Goal: Task Accomplishment & Management: Complete application form

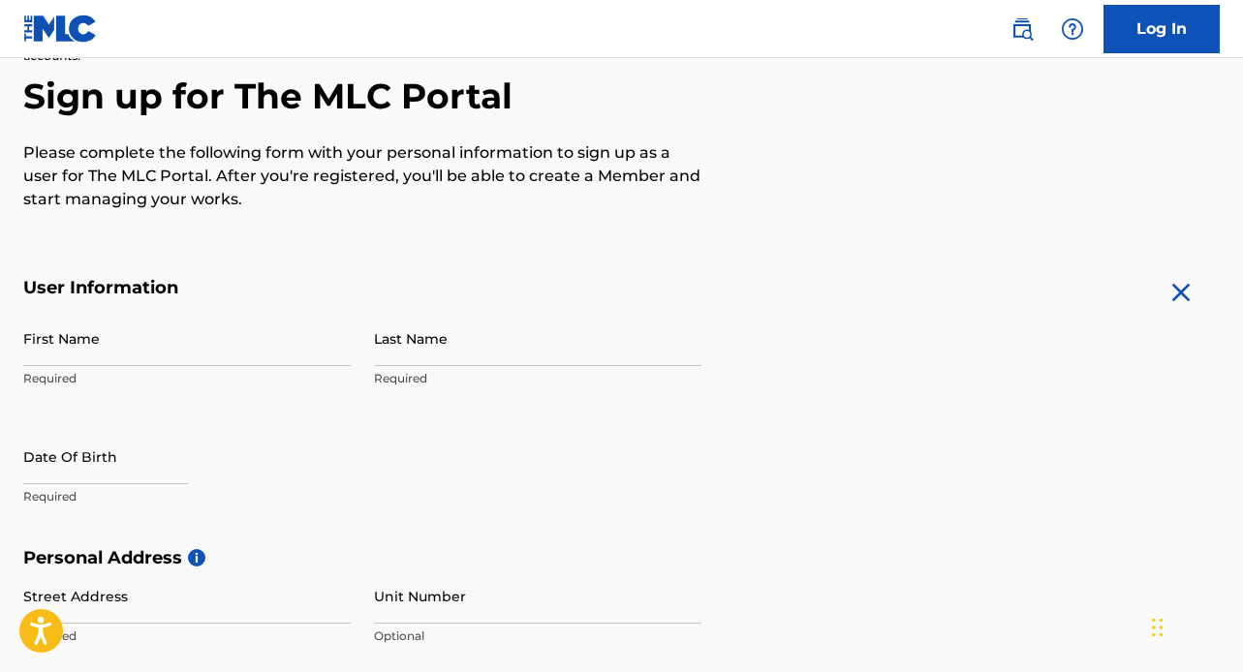
scroll to position [306, 0]
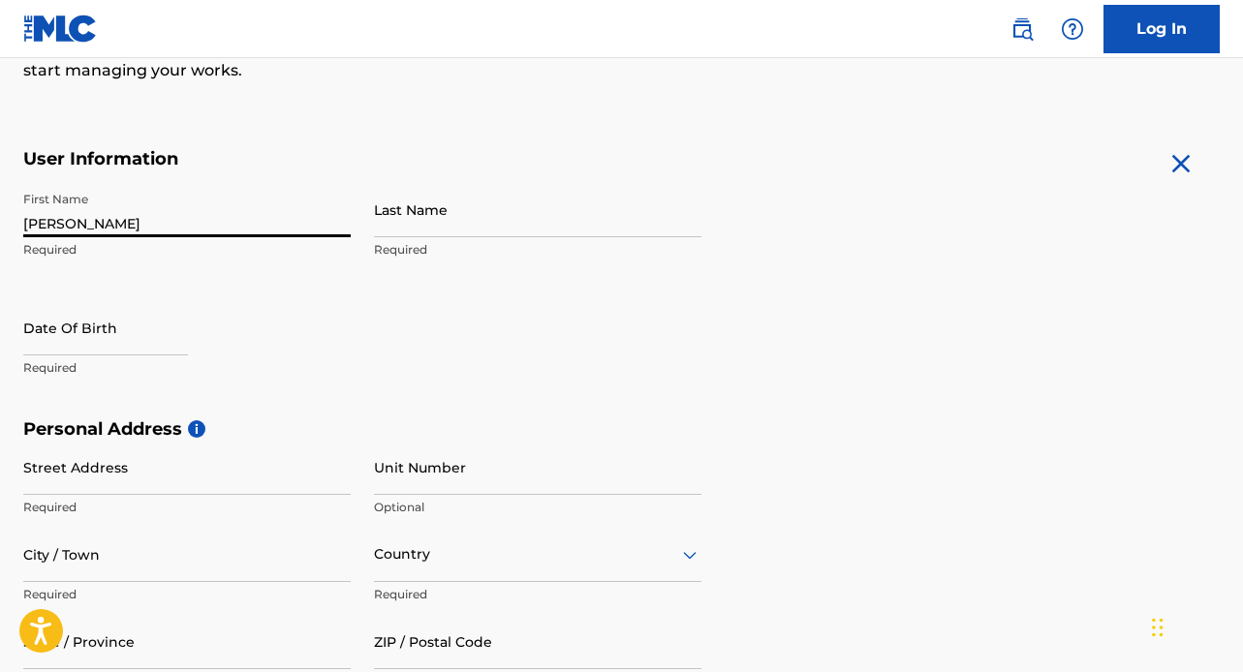
type input "[PERSON_NAME]"
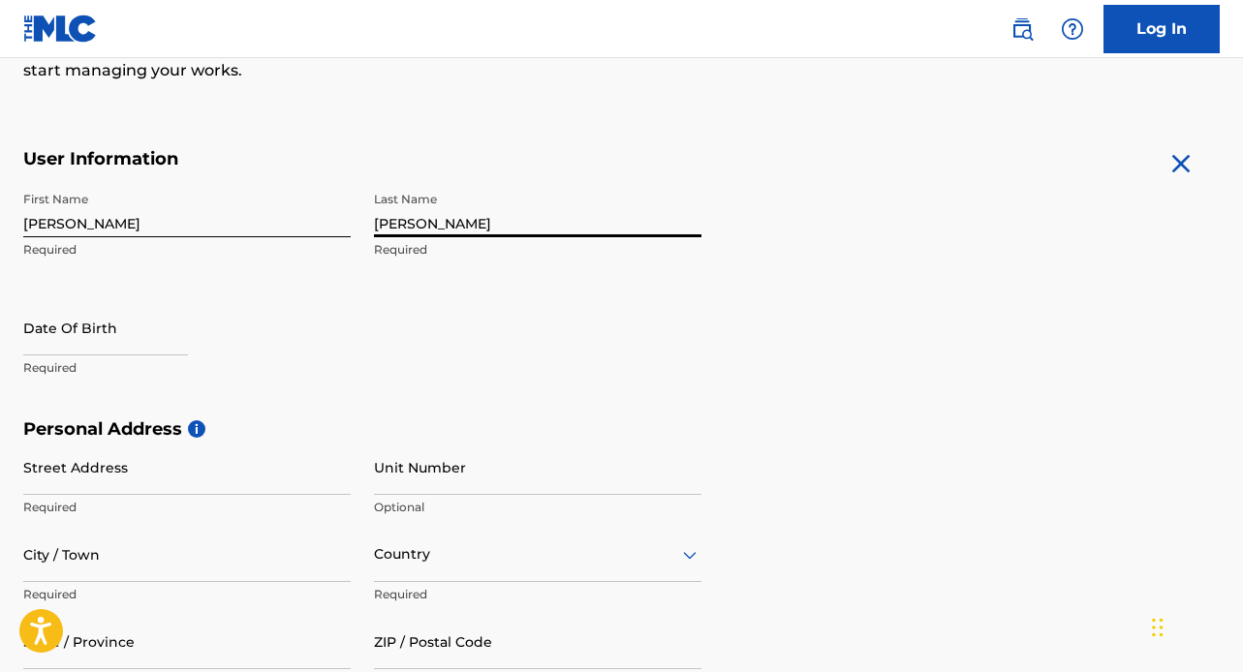
type input "[PERSON_NAME]"
select select "8"
select select "2025"
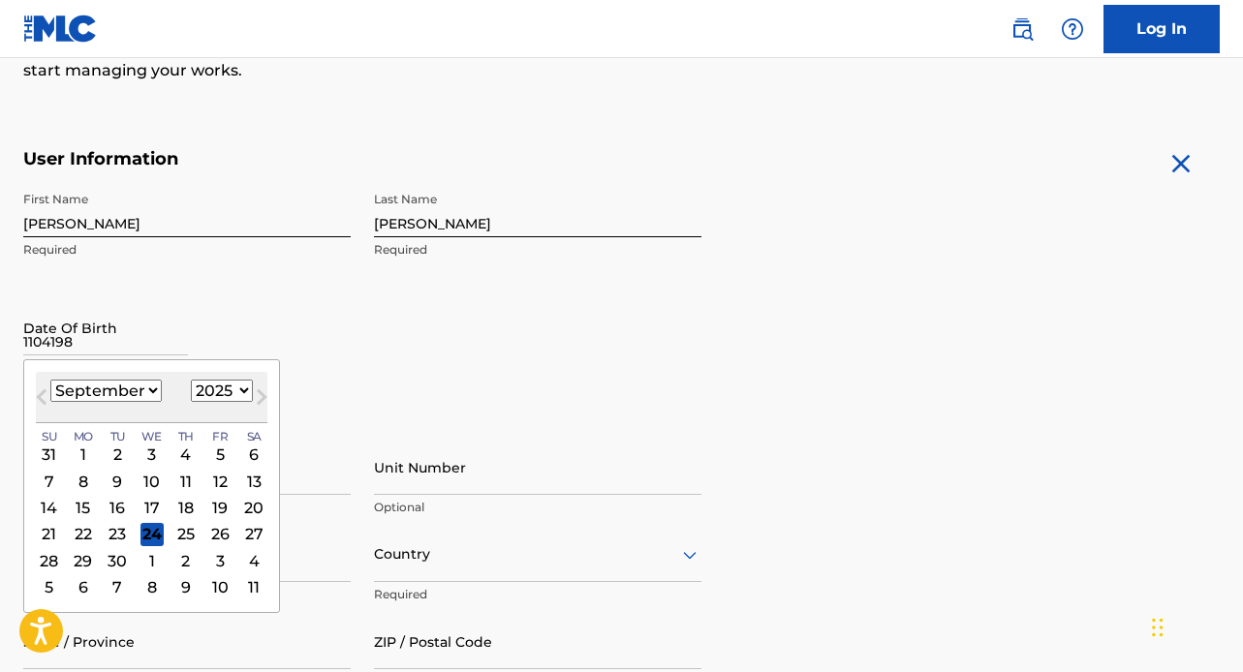
type input "11041984"
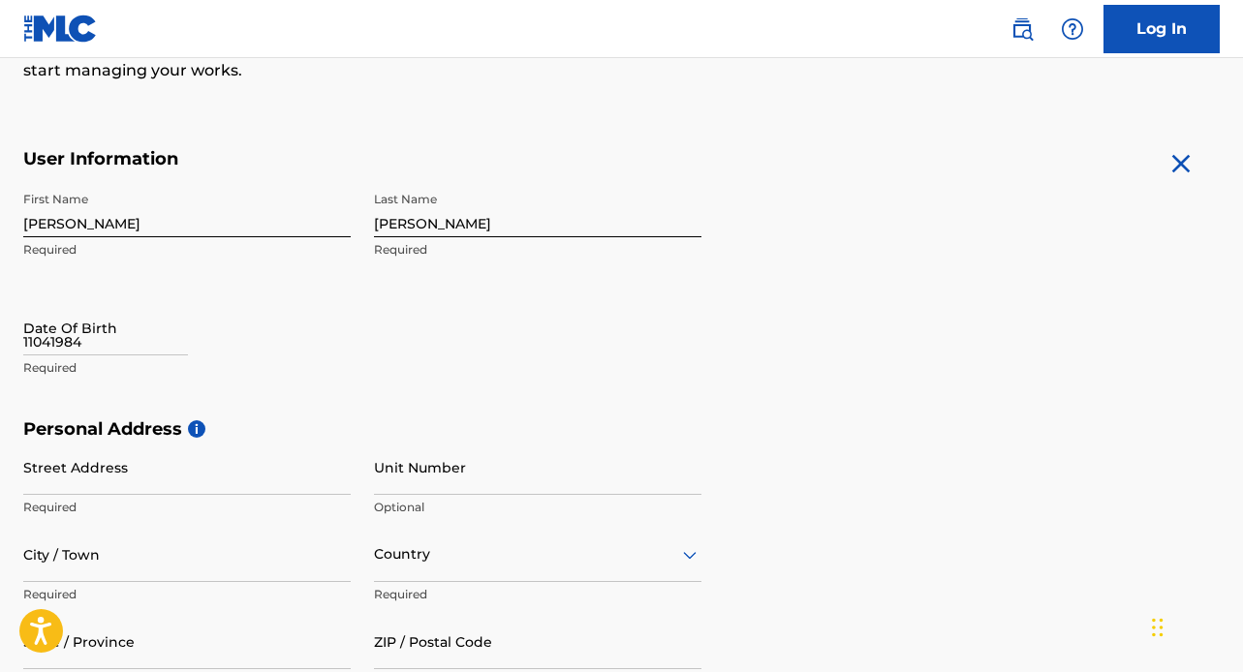
click at [330, 355] on div "Date Of Birth 11041984 Required" at bounding box center [186, 343] width 327 height 87
click at [161, 349] on input "11041984" at bounding box center [105, 327] width 165 height 55
select select "8"
select select "2025"
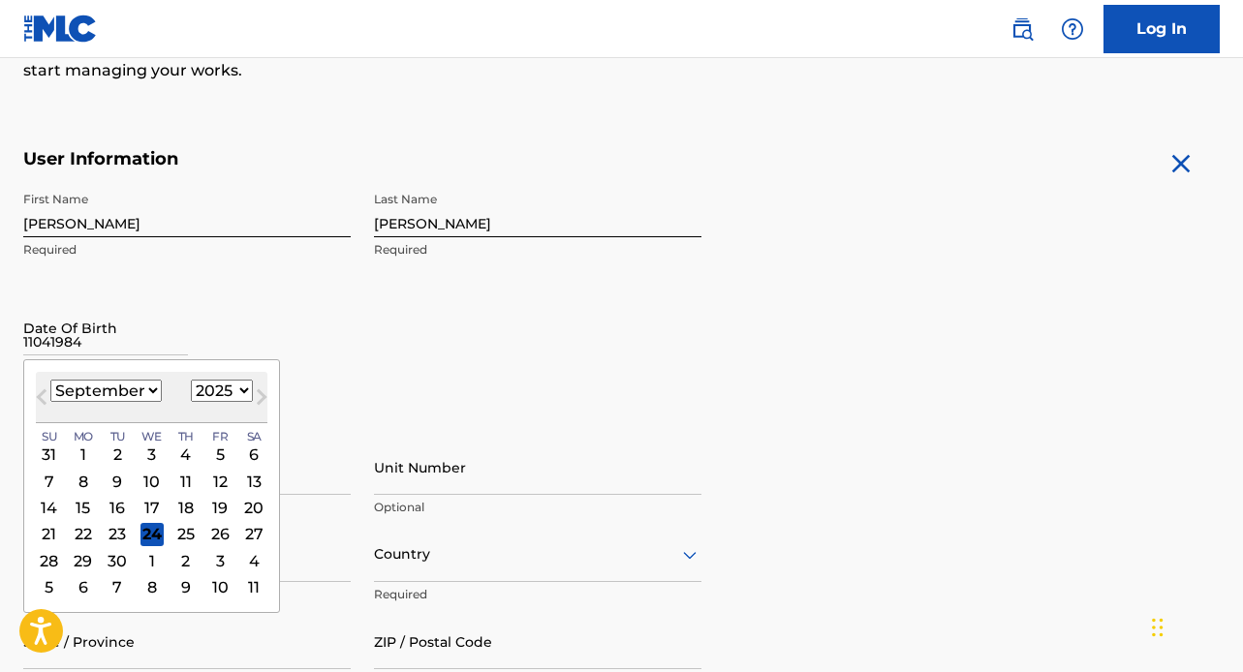
select select "10"
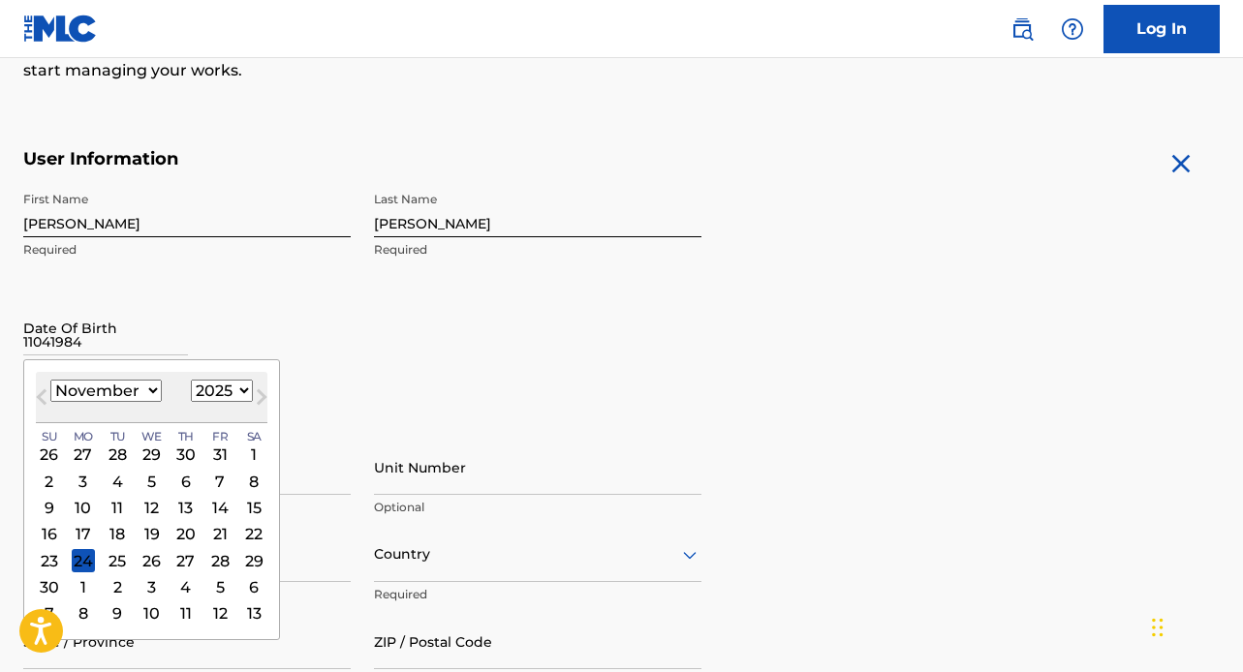
select select "1984"
click at [50, 484] on div "4" at bounding box center [49, 481] width 23 height 23
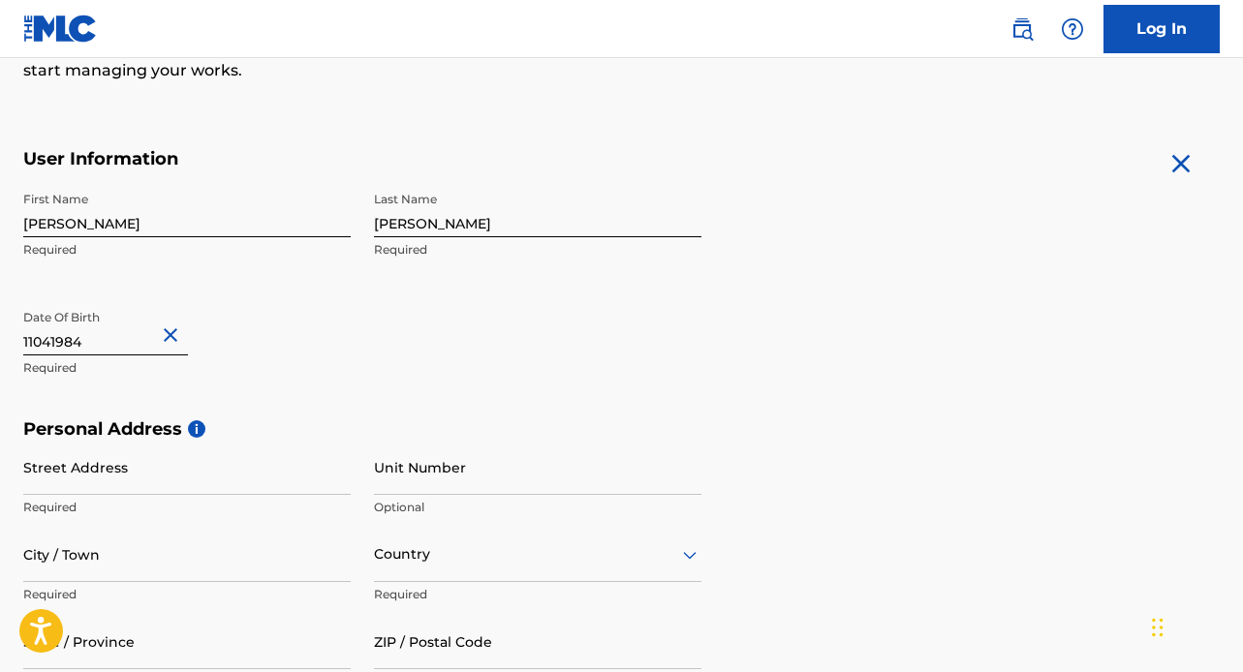
click at [302, 392] on div "First Name [PERSON_NAME] Required Last Name [PERSON_NAME] Required Date Of Birt…" at bounding box center [362, 300] width 678 height 236
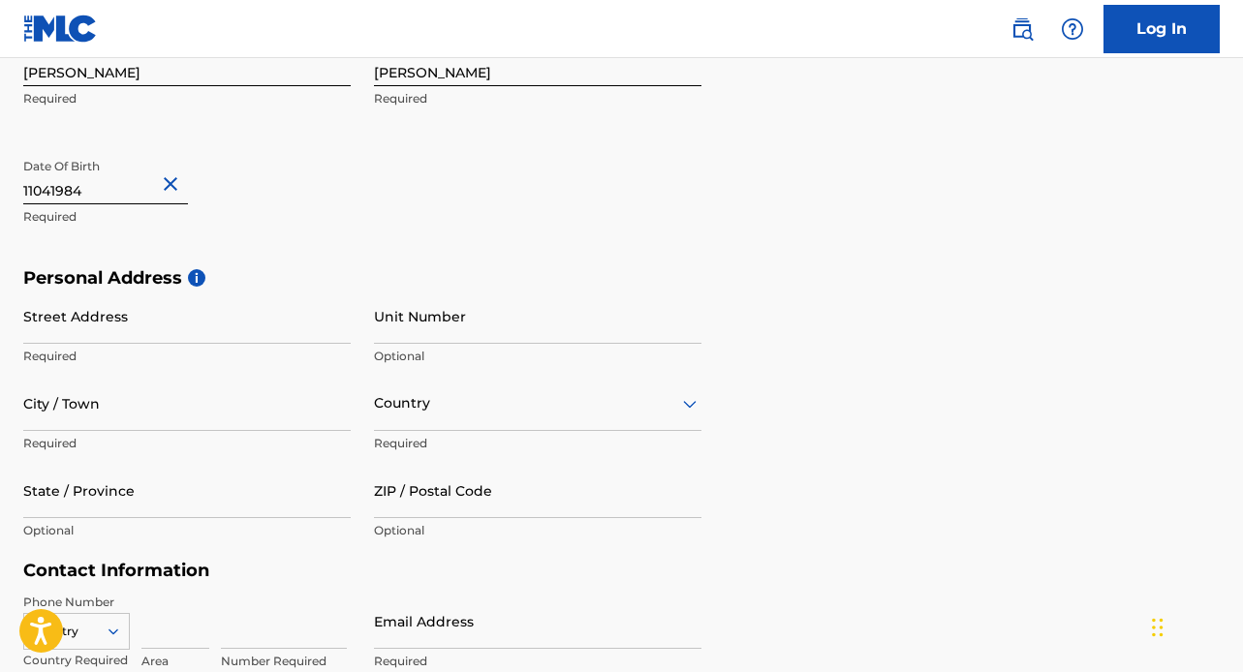
scroll to position [471, 0]
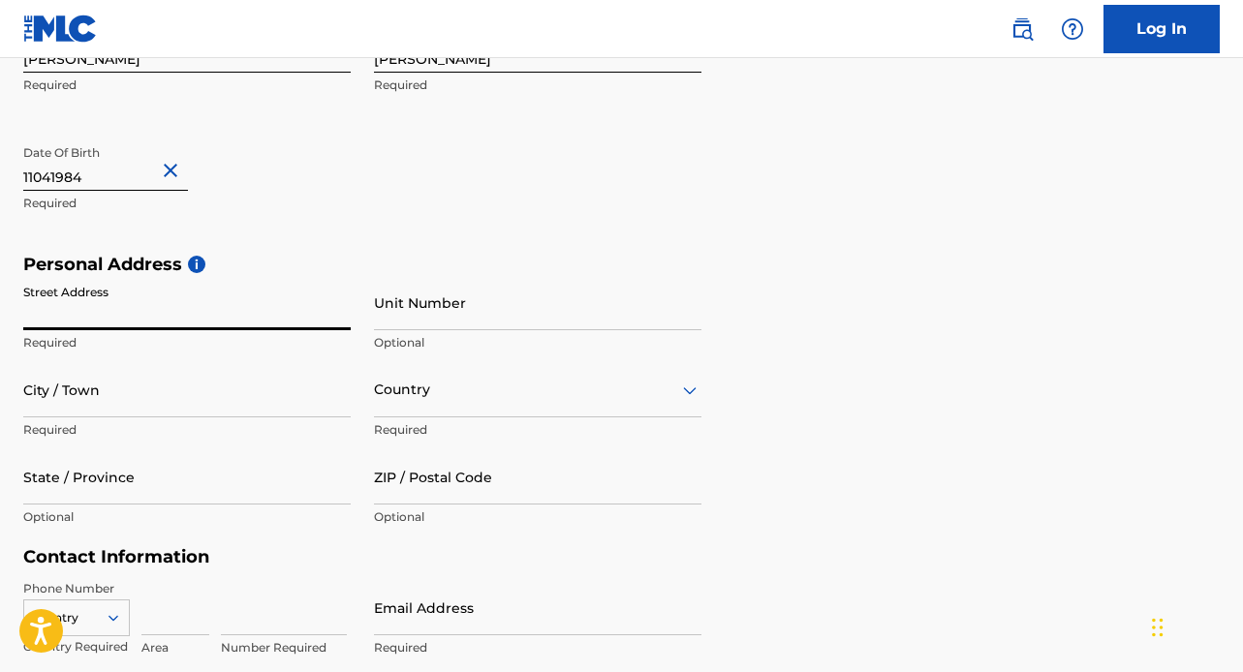
type input "5"
type input "[STREET_ADDRESS][PERSON_NAME]"
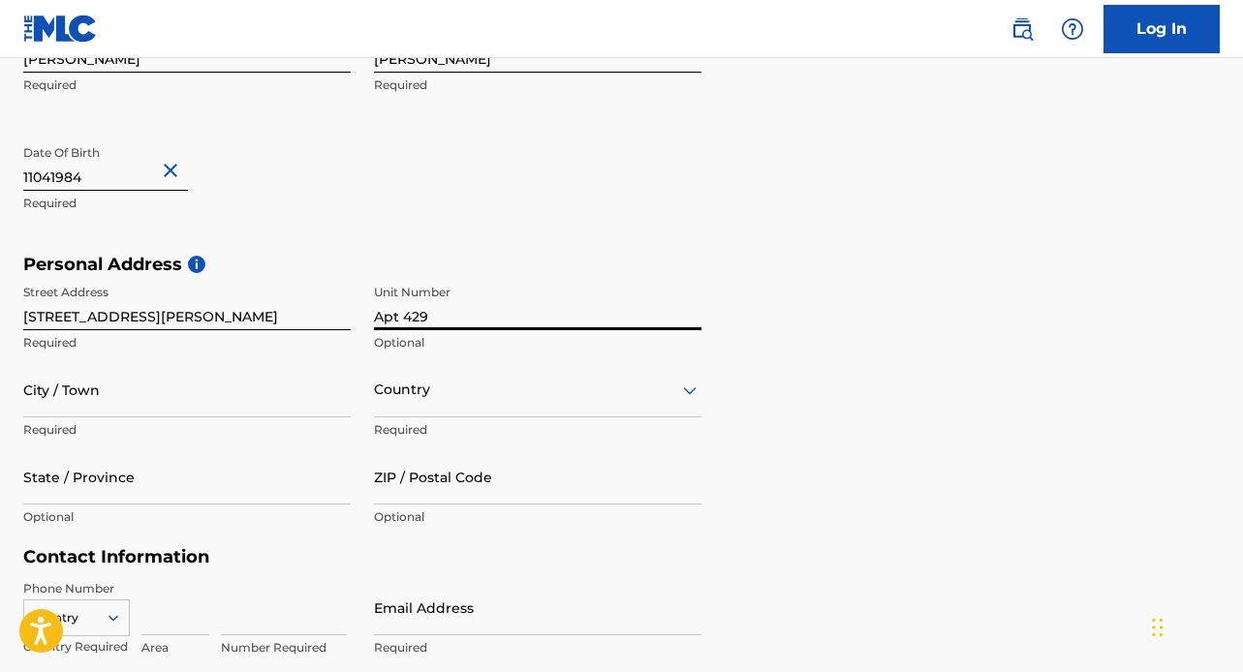
type input "Apt 429"
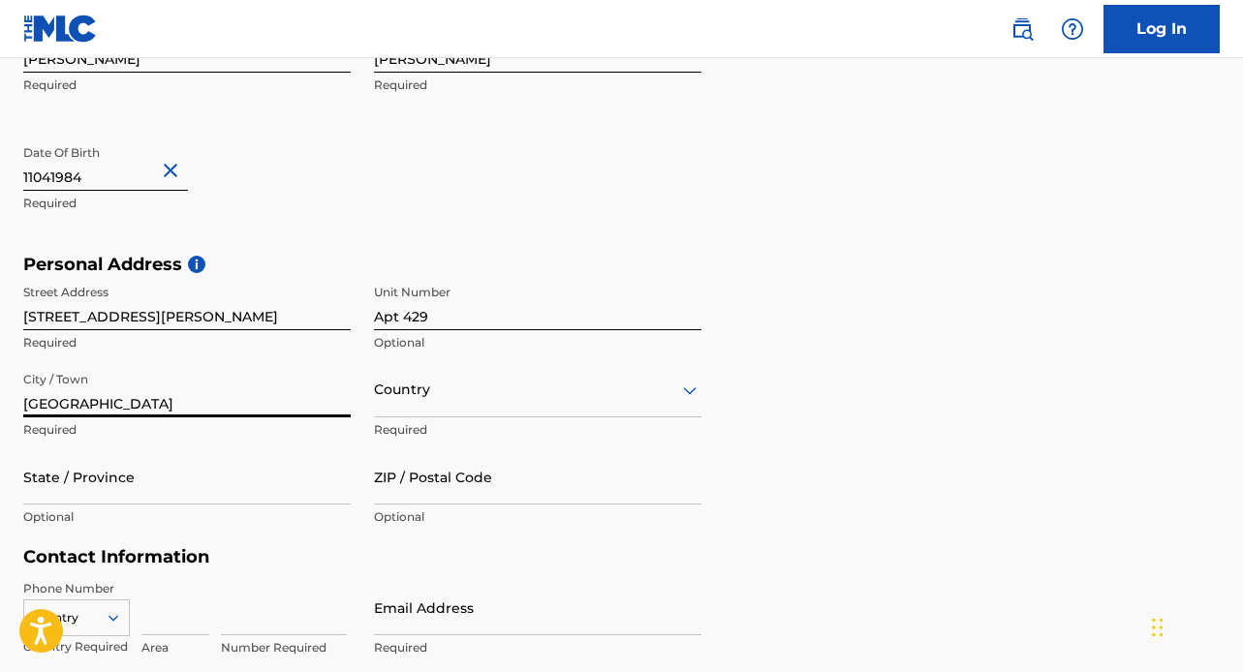
type input "[GEOGRAPHIC_DATA]"
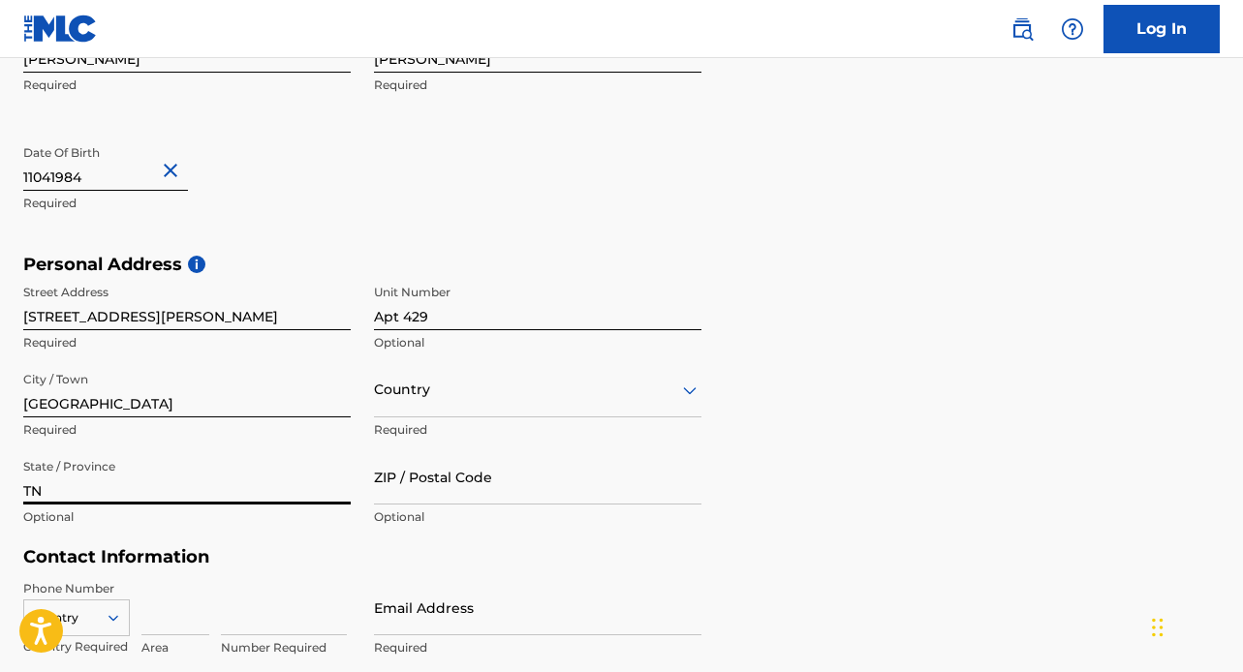
type input "TN"
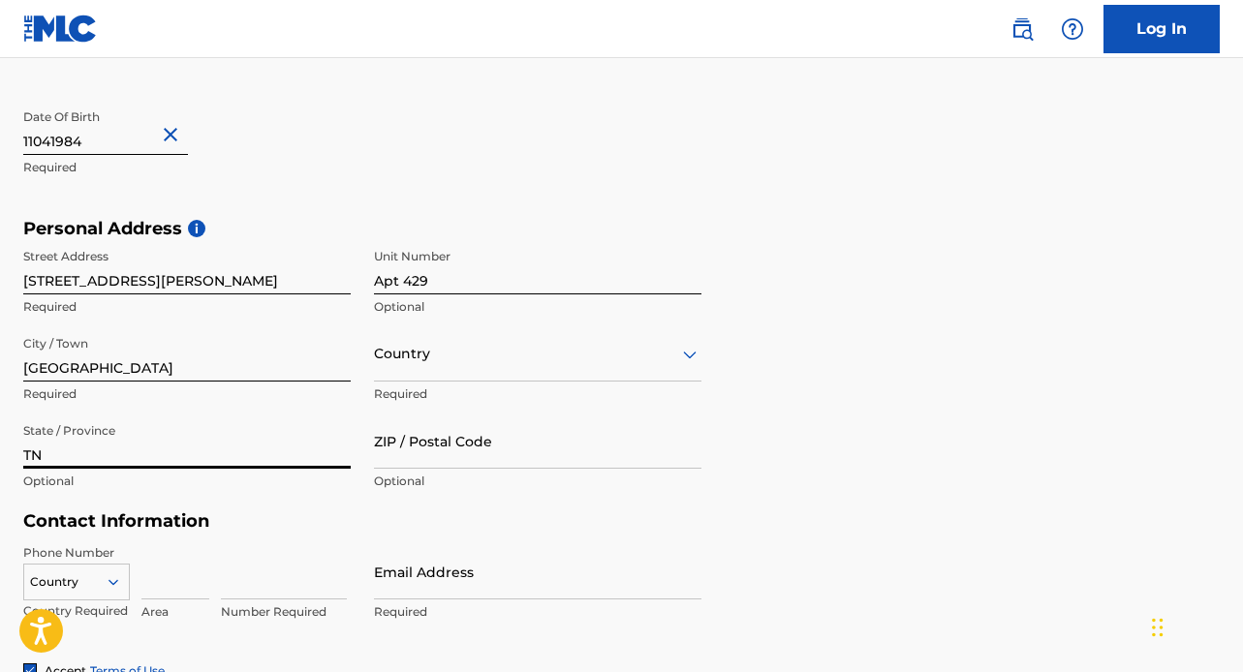
click at [423, 382] on div "Country" at bounding box center [537, 353] width 327 height 55
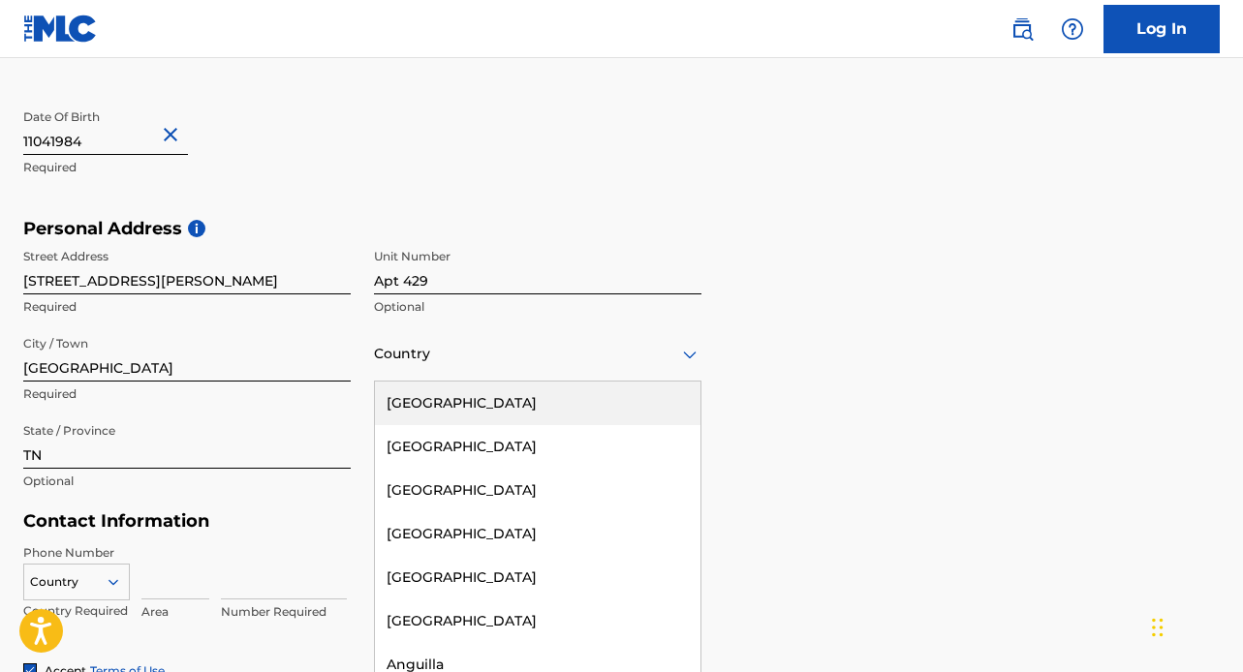
click at [422, 412] on div "[GEOGRAPHIC_DATA]" at bounding box center [537, 404] width 325 height 44
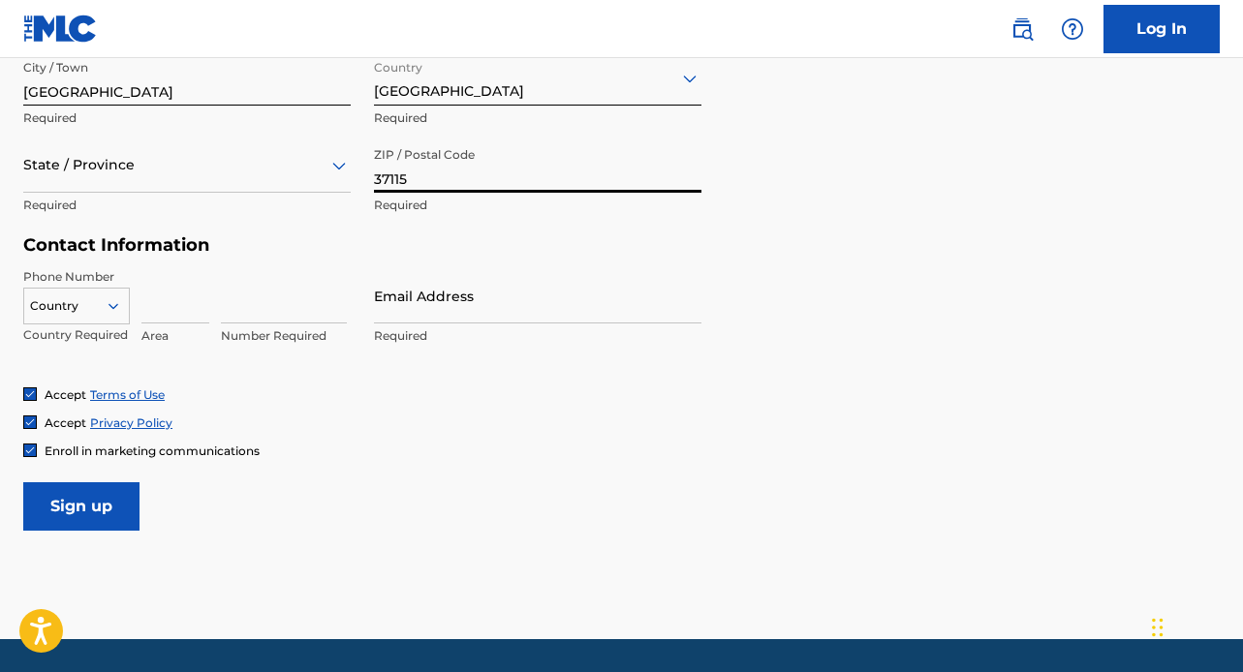
scroll to position [831, 0]
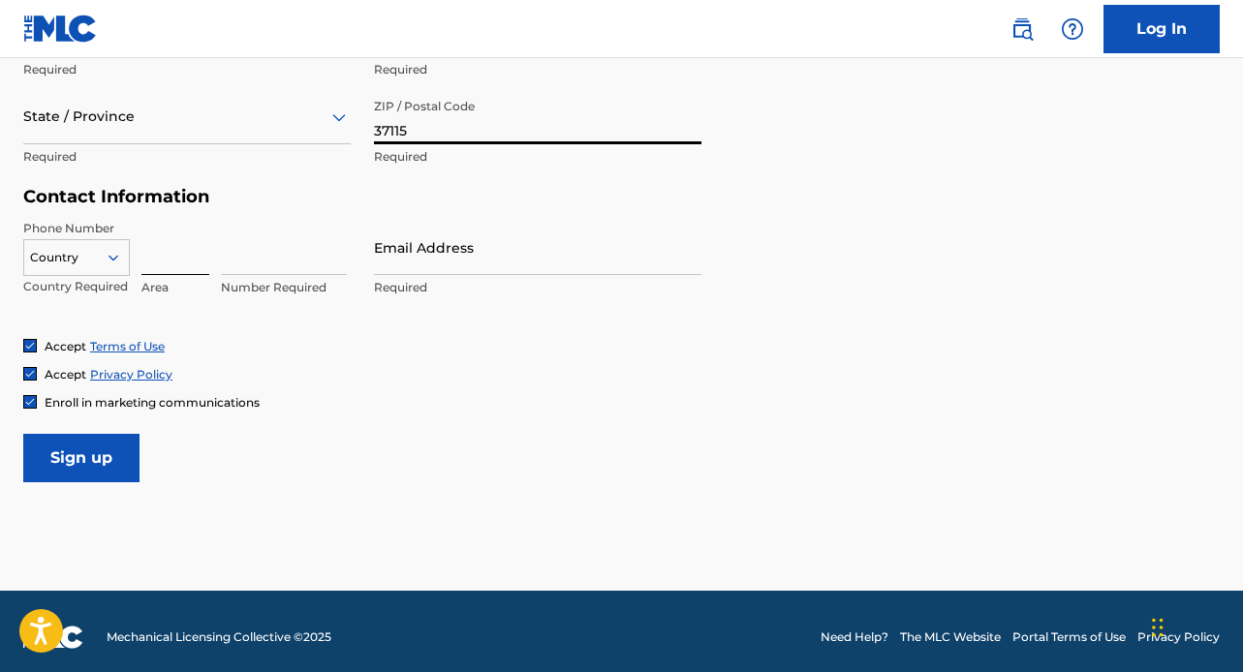
type input "37115"
click at [180, 266] on input at bounding box center [175, 247] width 68 height 55
type input "7"
type input "615"
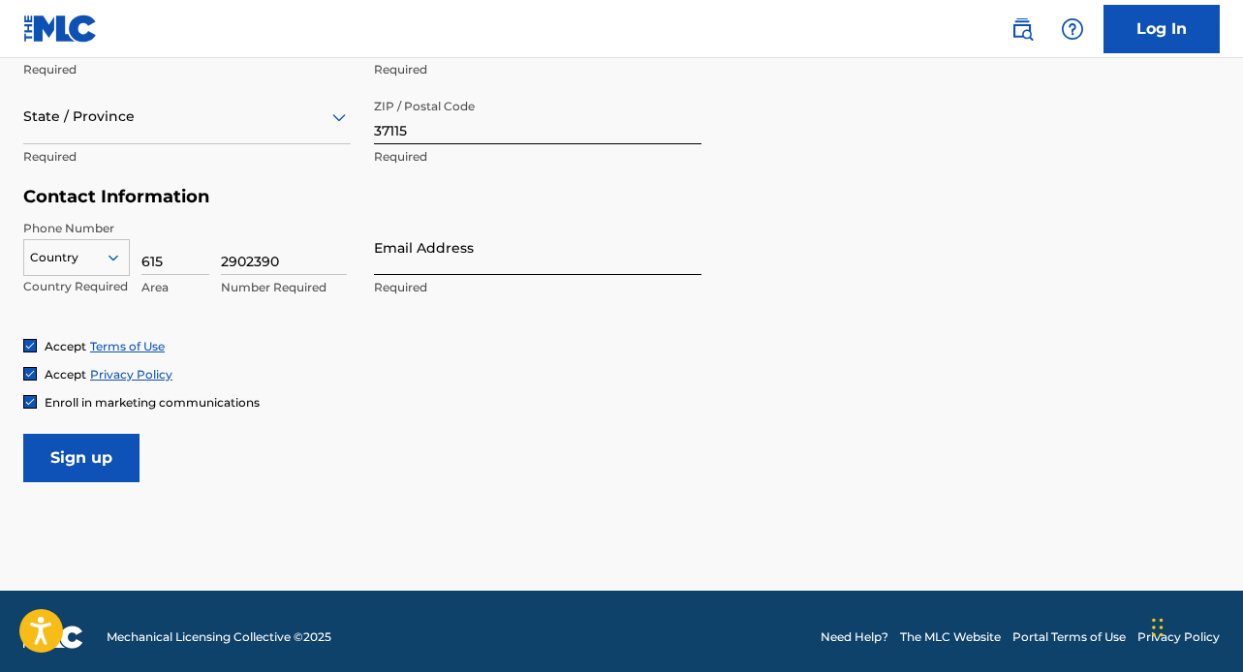
type input "2902390"
type input "[EMAIL_ADDRESS][DOMAIN_NAME]"
click at [28, 401] on img at bounding box center [30, 402] width 12 height 12
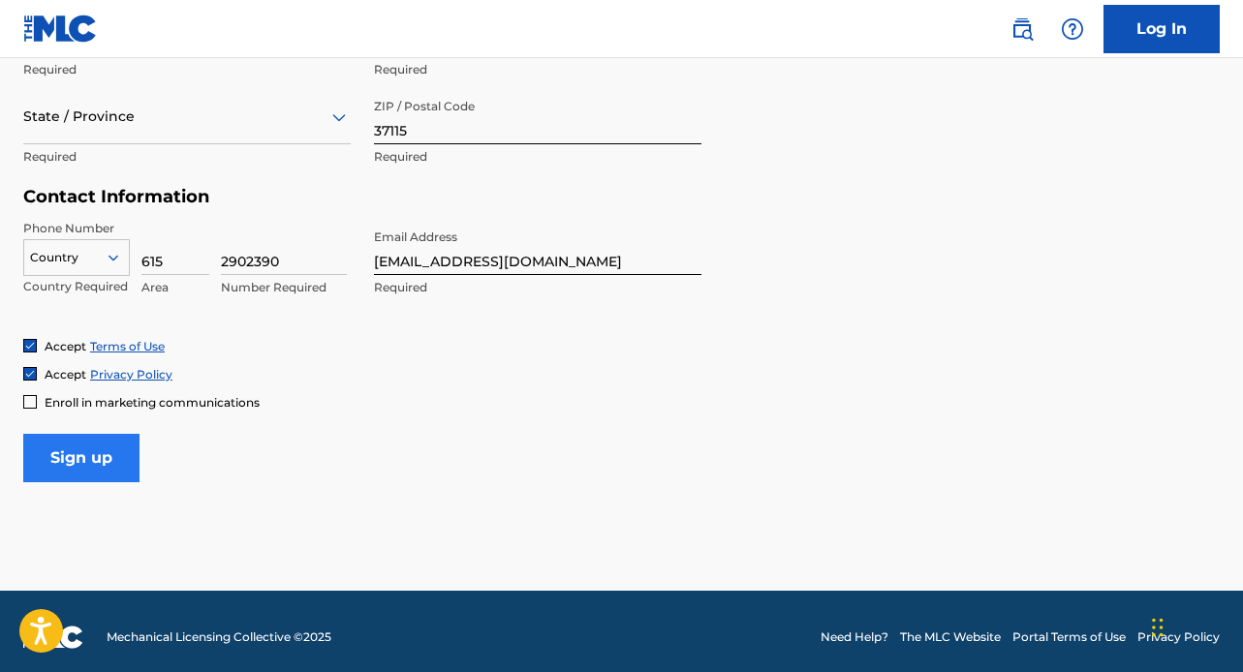
click at [79, 459] on input "Sign up" at bounding box center [81, 458] width 116 height 48
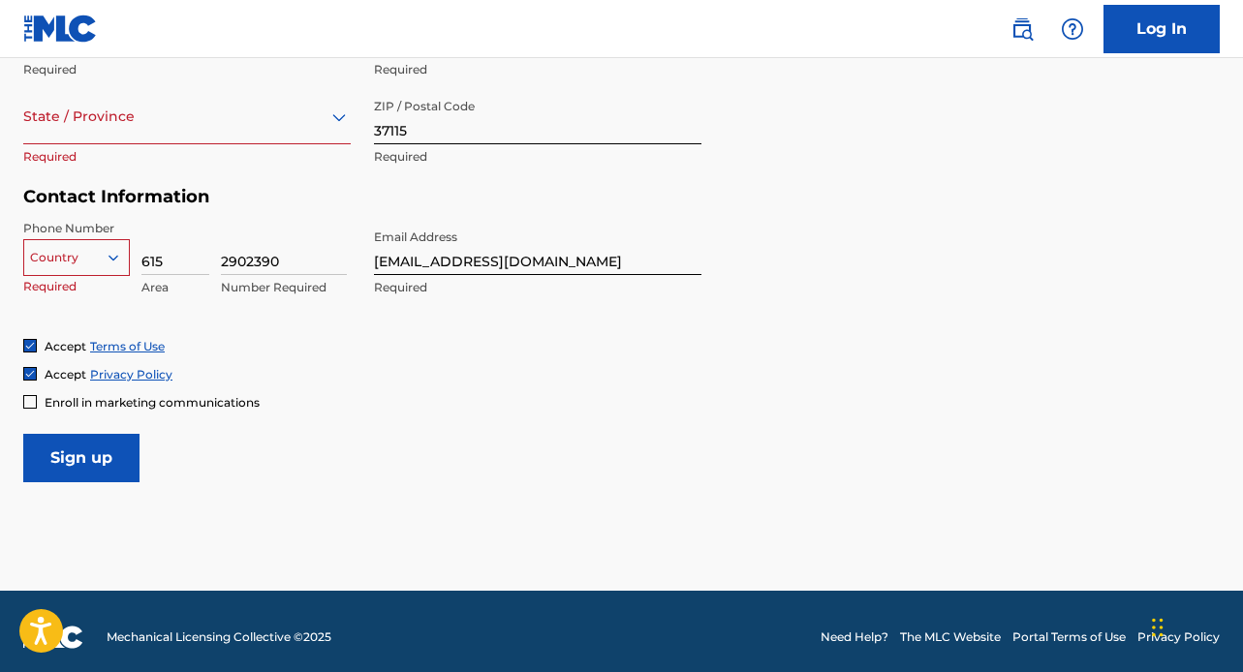
click at [113, 259] on icon at bounding box center [113, 258] width 10 height 6
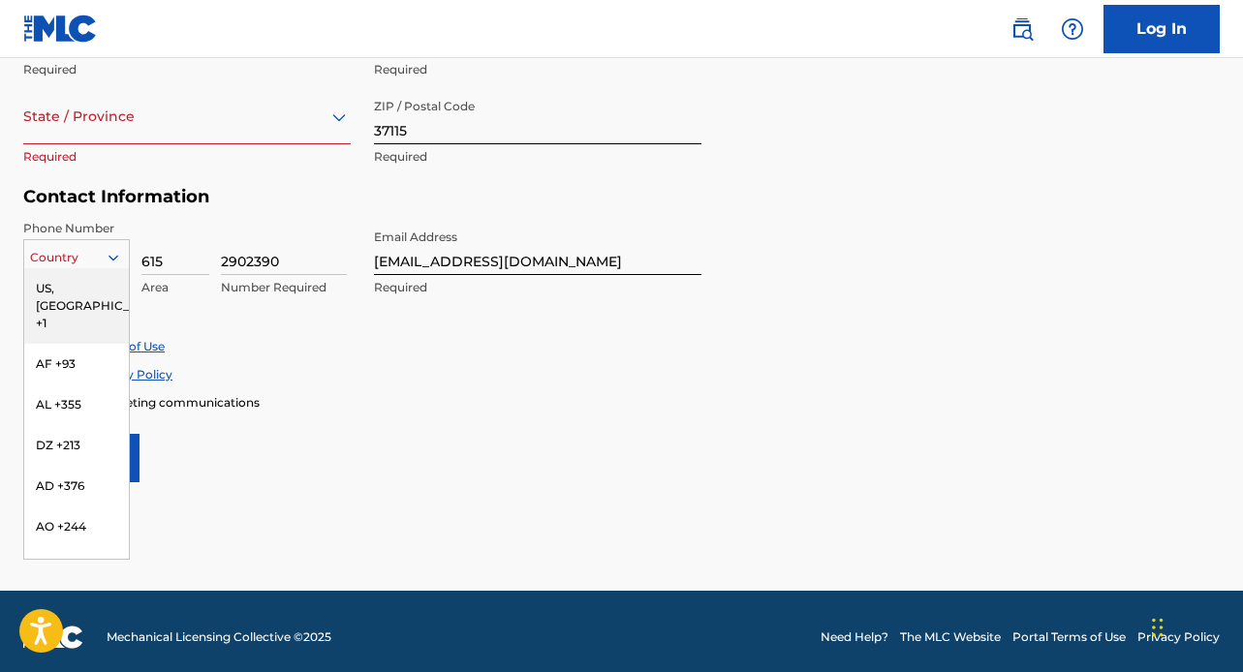
click at [100, 295] on div "US, [GEOGRAPHIC_DATA] +1" at bounding box center [76, 306] width 105 height 76
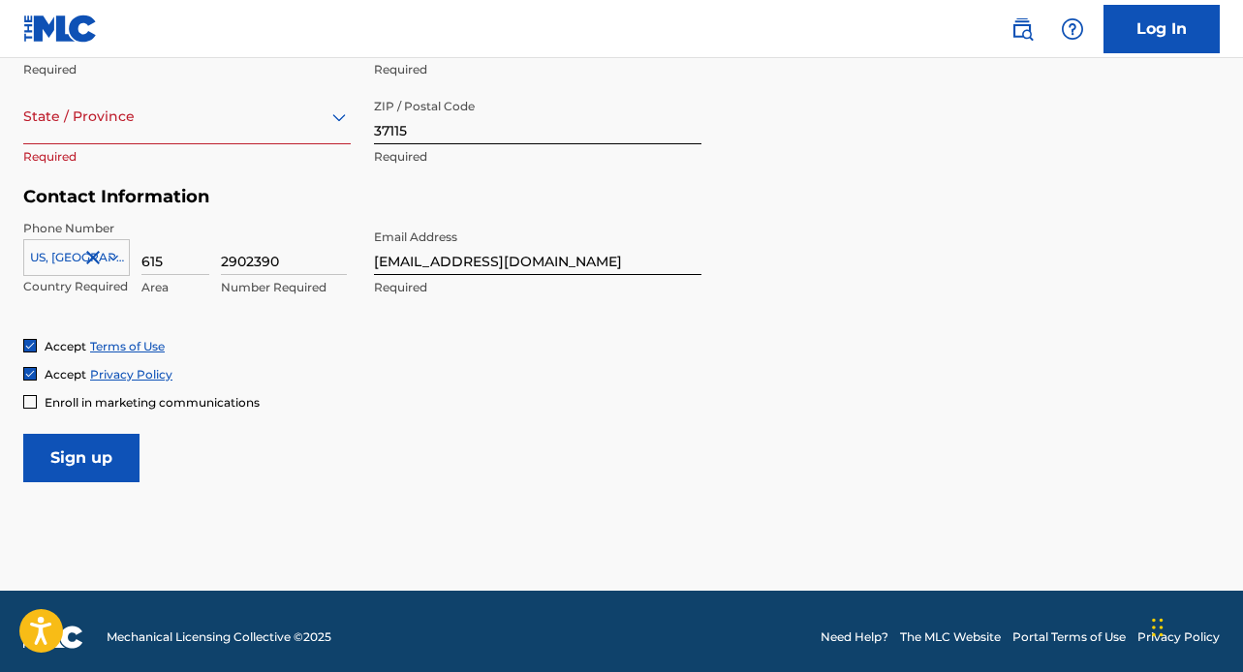
click at [144, 137] on div "State / Province" at bounding box center [186, 116] width 327 height 55
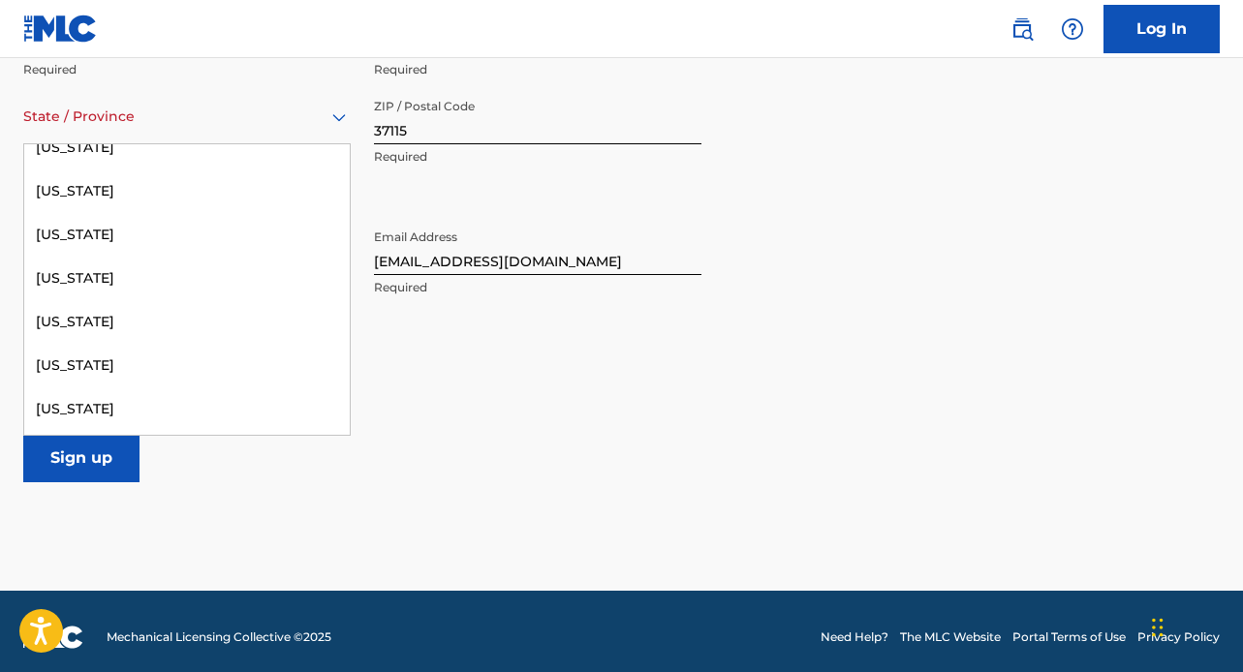
scroll to position [1883, 0]
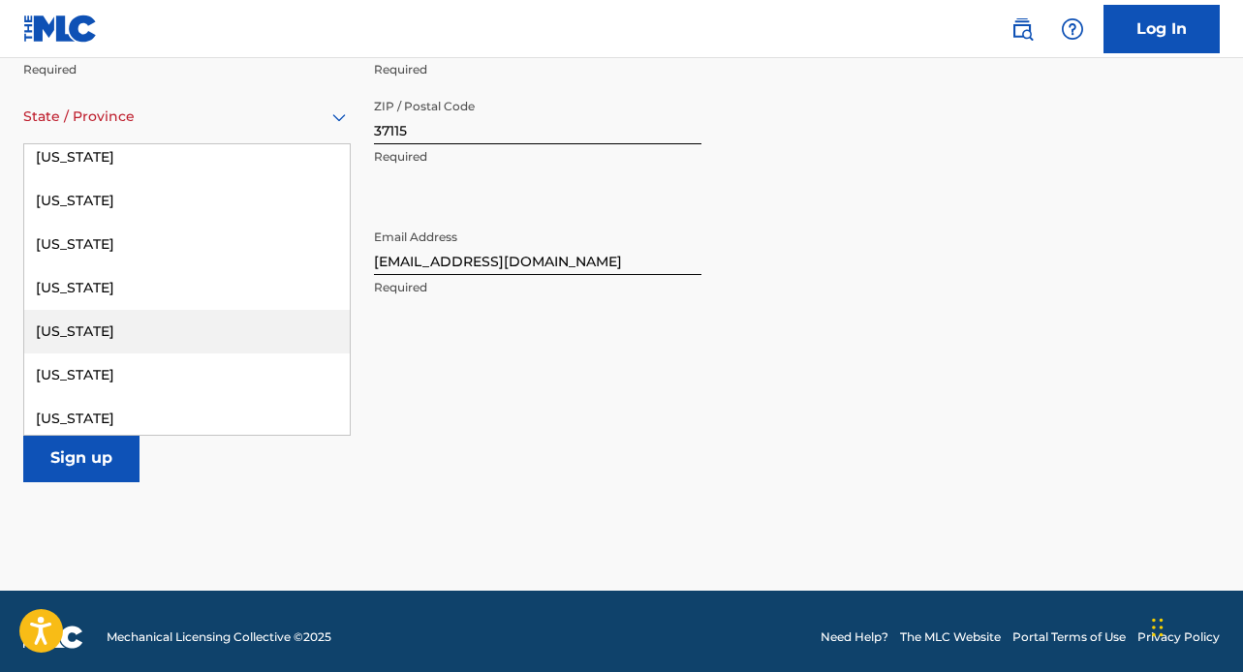
click at [110, 331] on div "[US_STATE]" at bounding box center [186, 332] width 325 height 44
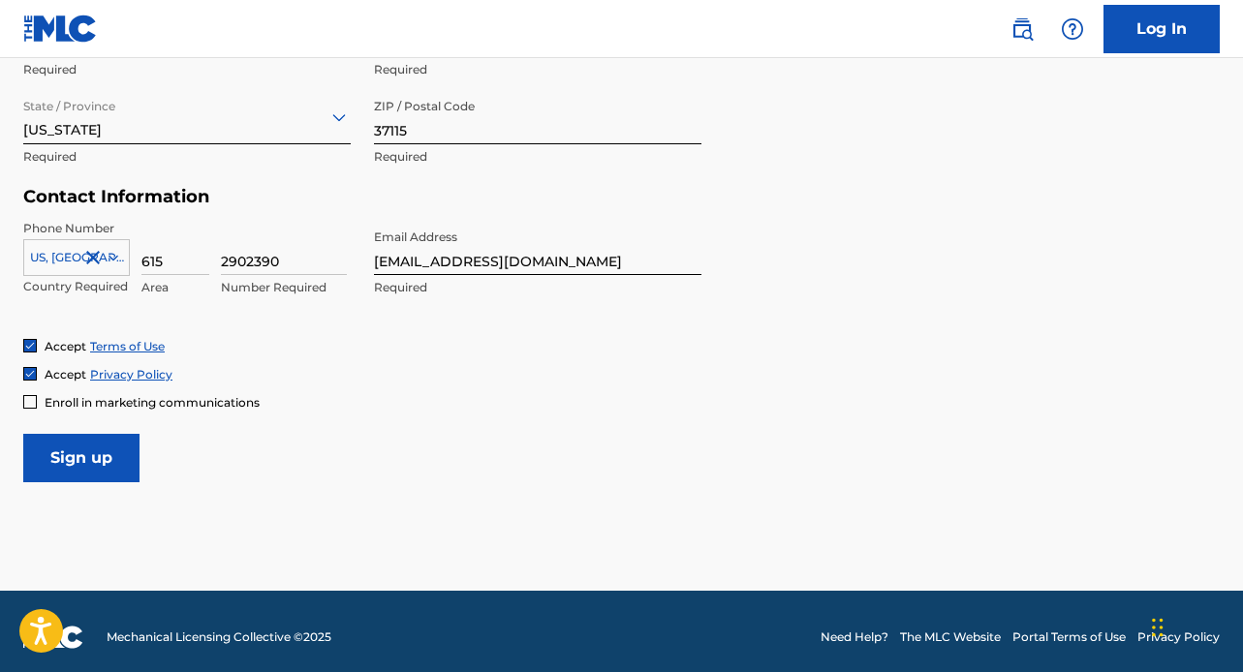
click at [371, 409] on form "User Information First Name [PERSON_NAME] Required Last Name [PERSON_NAME] Requ…" at bounding box center [621, 52] width 1196 height 859
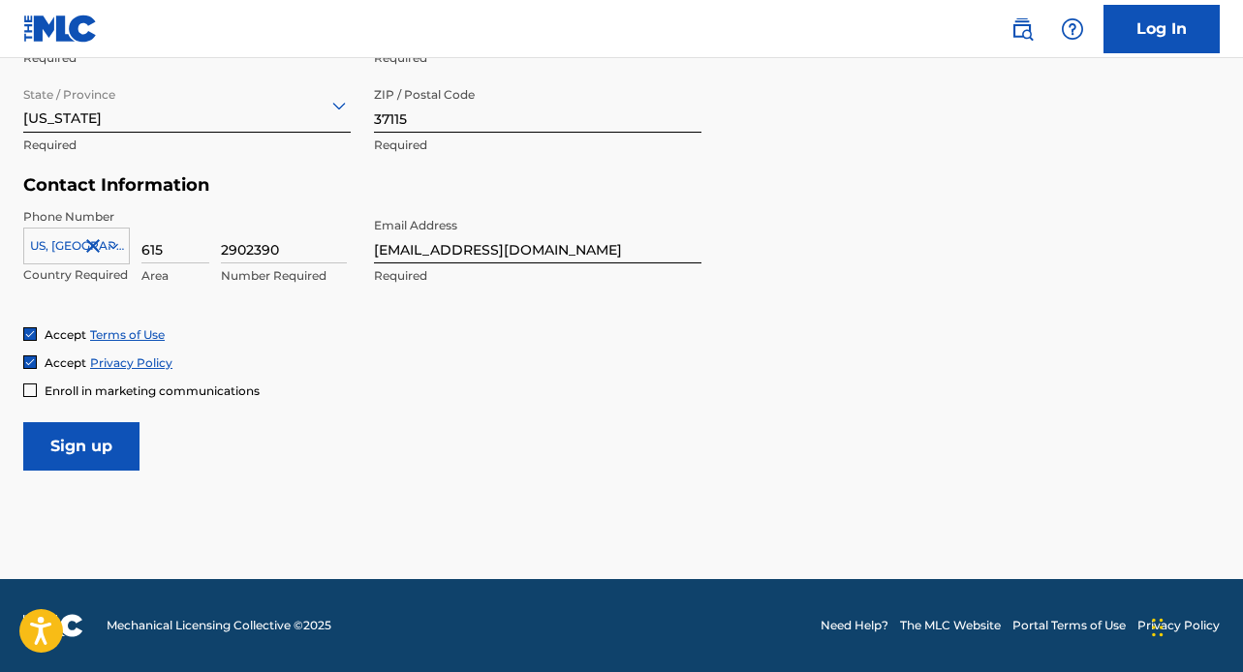
scroll to position [841, 0]
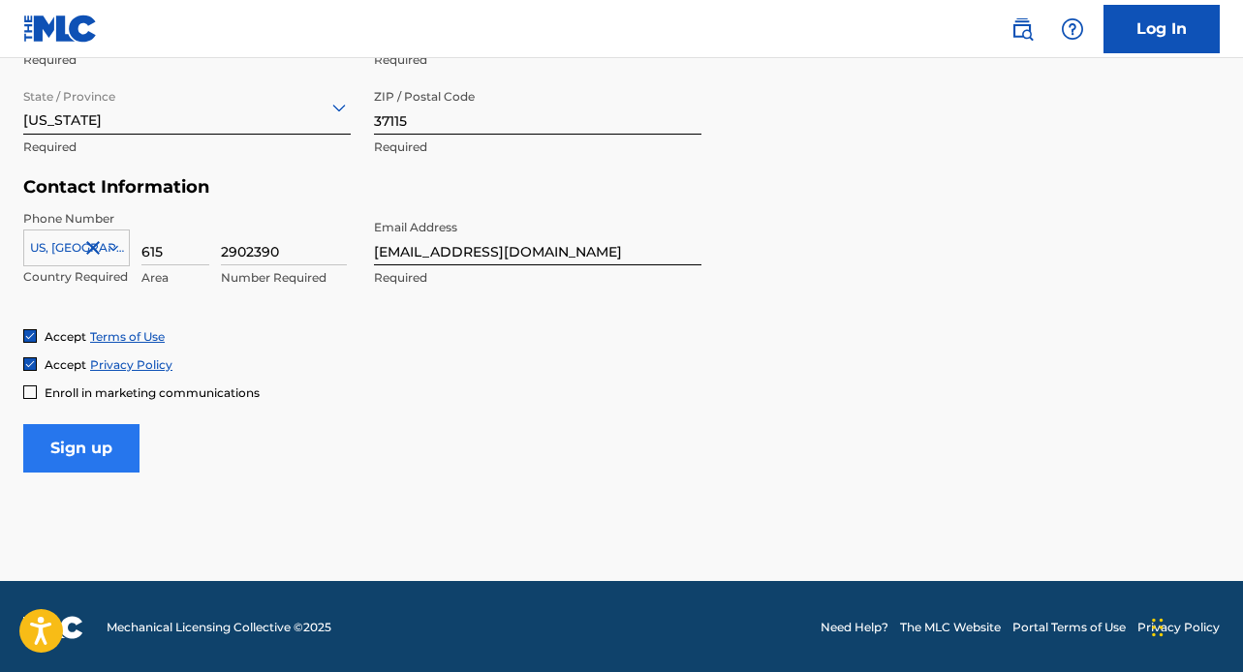
click at [98, 448] on input "Sign up" at bounding box center [81, 448] width 116 height 48
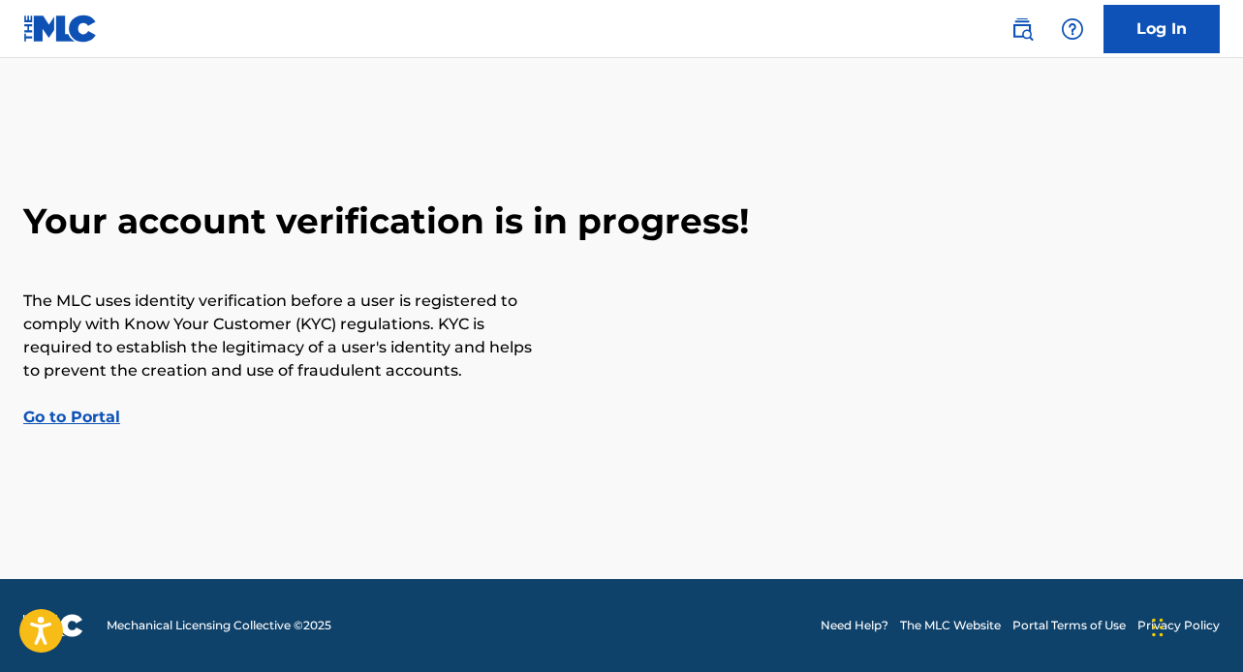
click at [89, 416] on link "Go to Portal" at bounding box center [71, 417] width 97 height 18
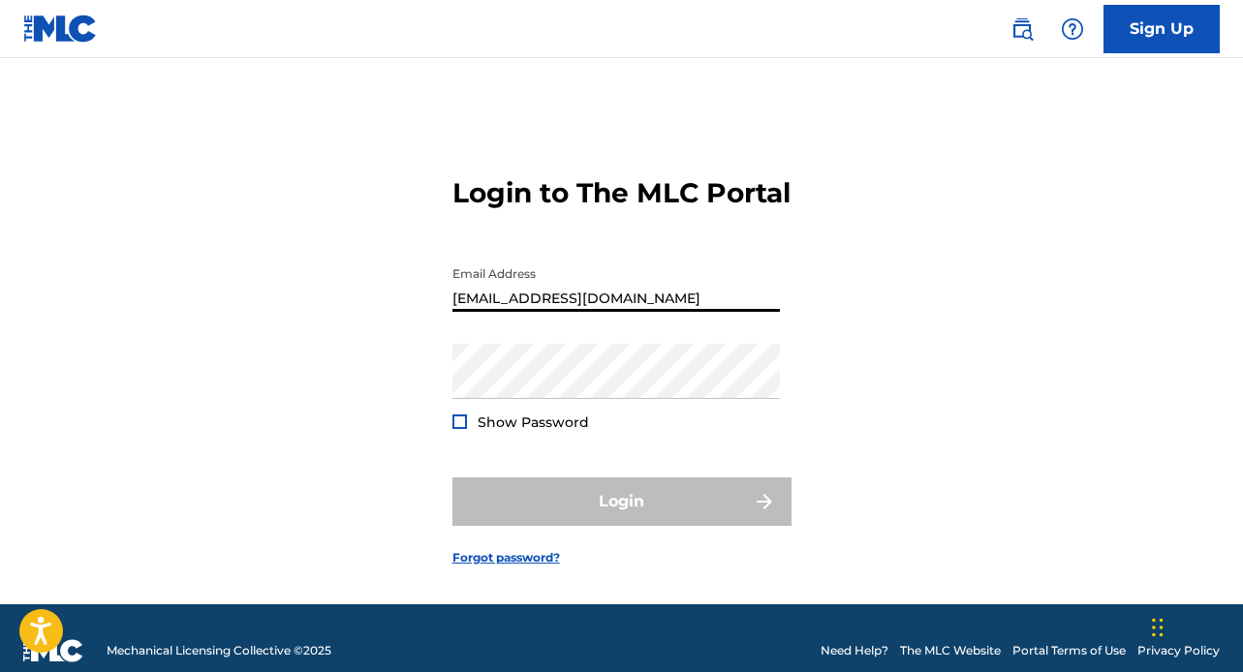
type input "[EMAIL_ADDRESS][DOMAIN_NAME]"
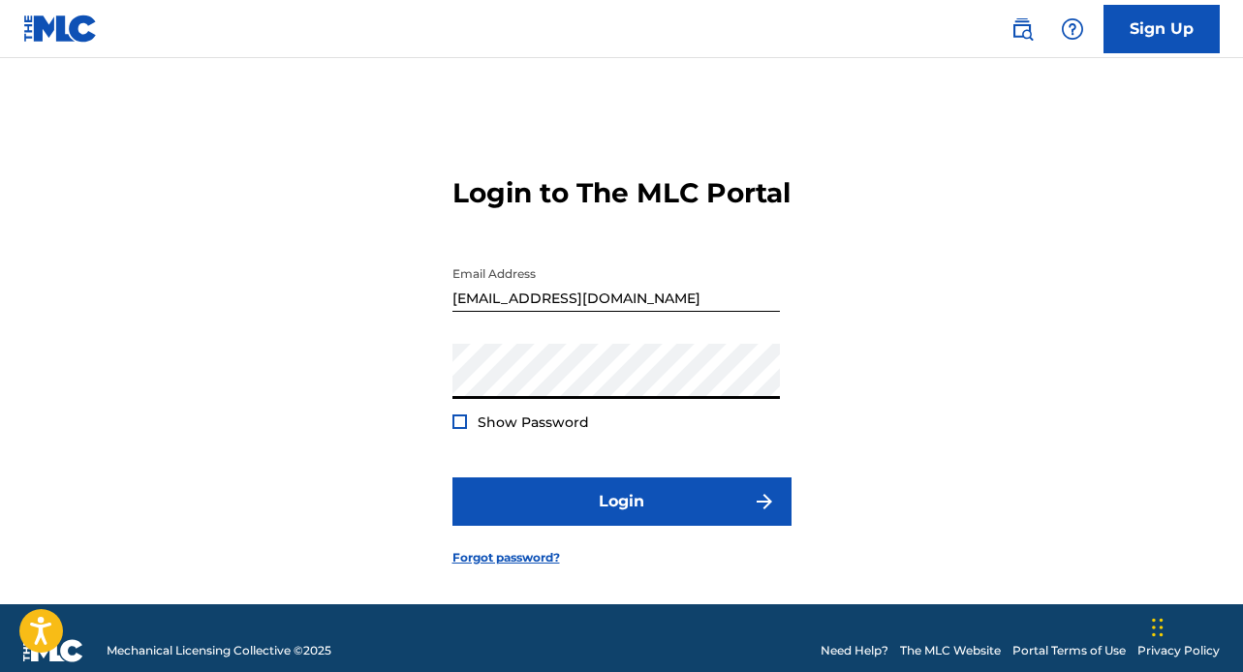
click at [621, 526] on button "Login" at bounding box center [621, 502] width 339 height 48
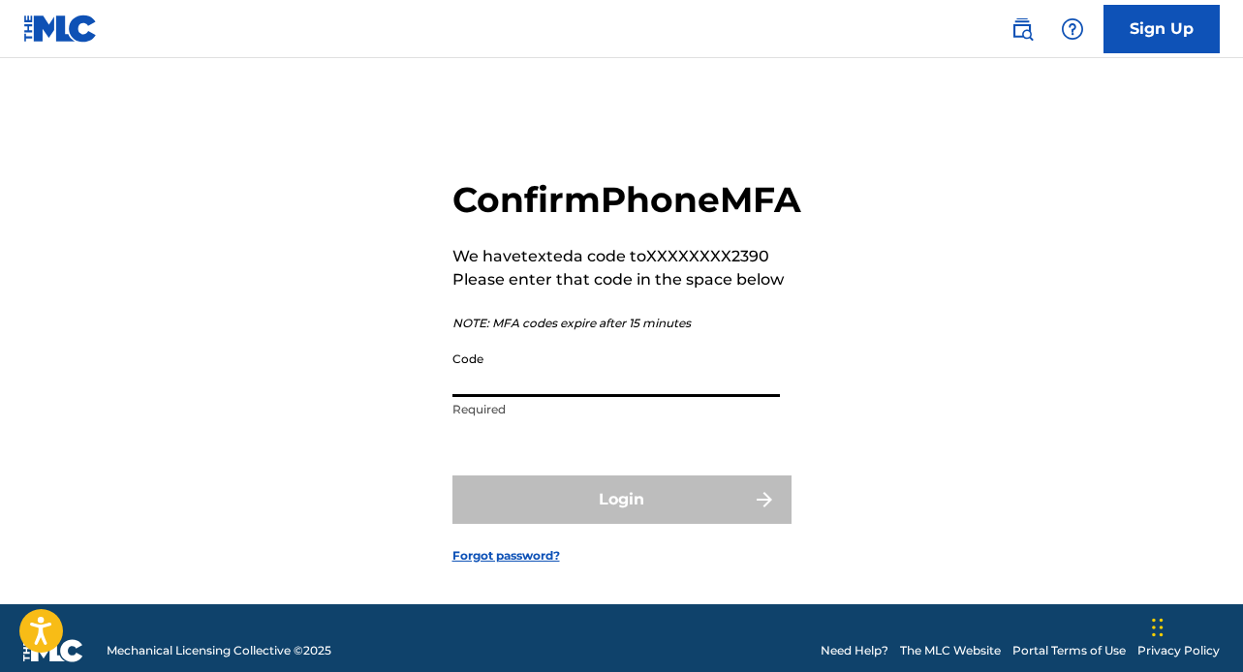
click at [466, 397] on input "Code" at bounding box center [615, 369] width 327 height 55
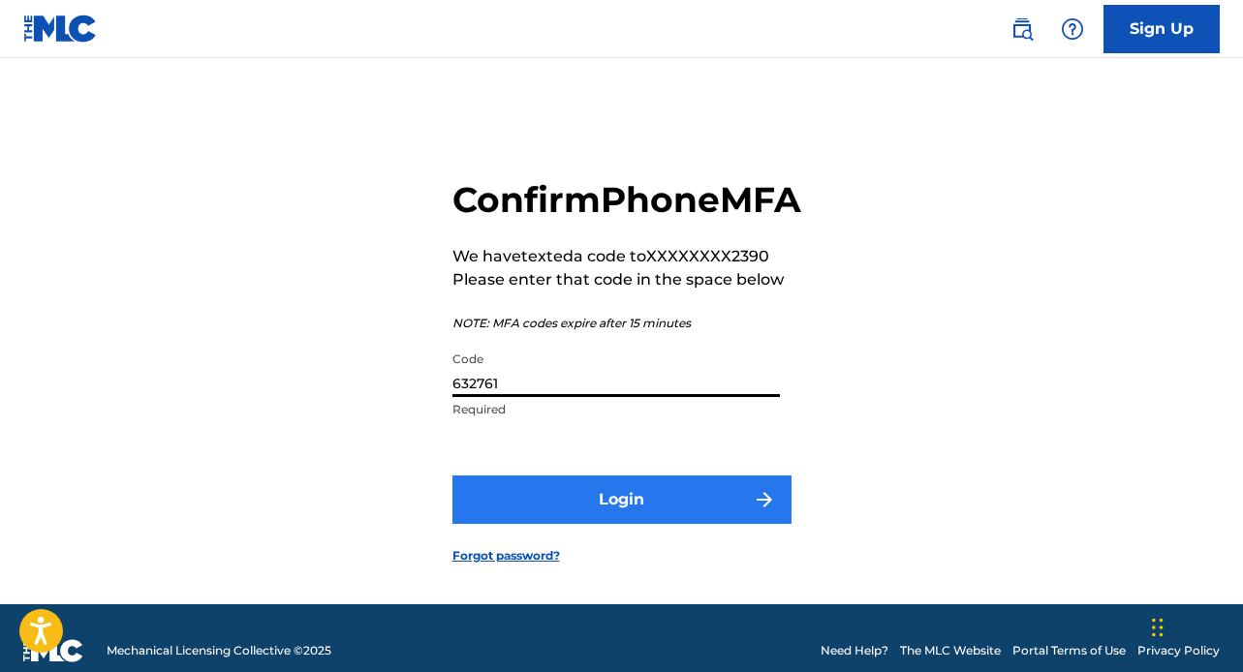
type input "632761"
click at [619, 524] on button "Login" at bounding box center [621, 500] width 339 height 48
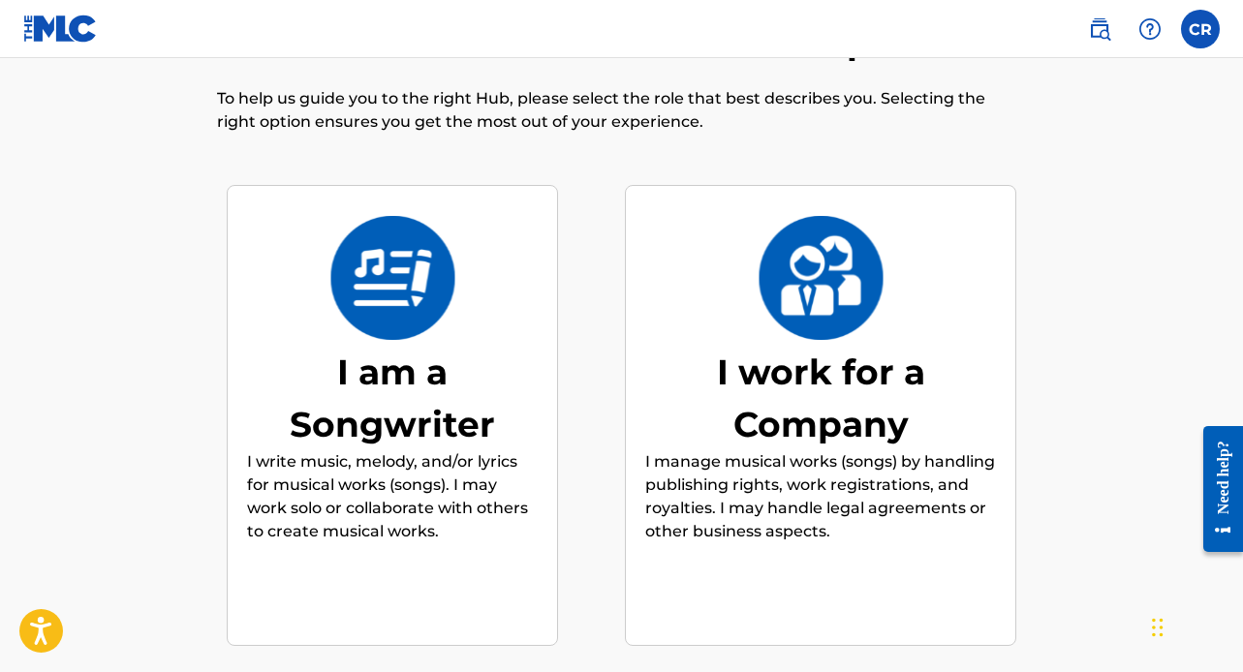
click at [439, 432] on div "I am a Songwriter" at bounding box center [392, 398] width 291 height 105
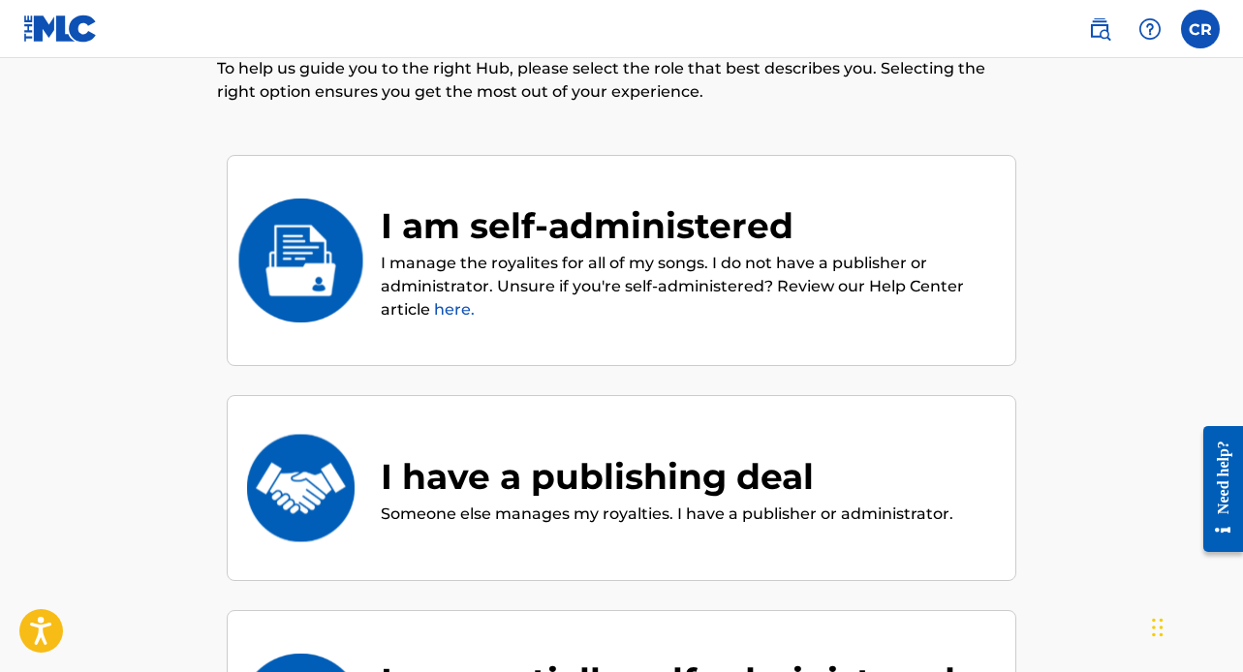
scroll to position [115, 0]
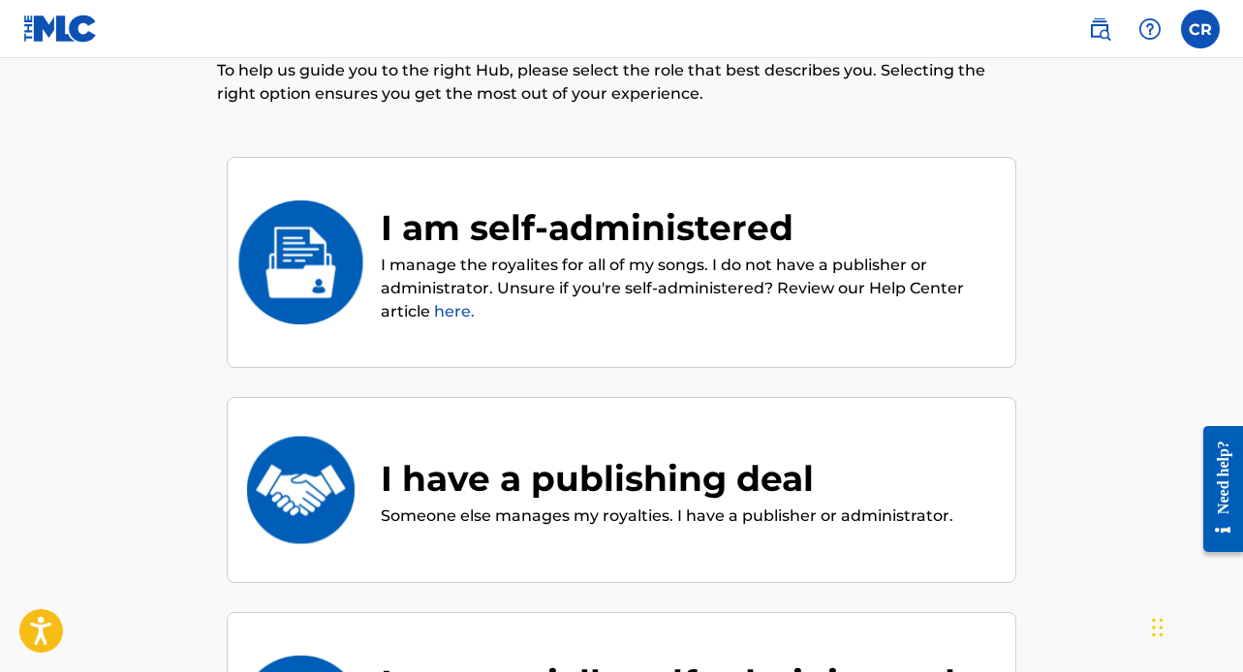
click at [461, 312] on link "here." at bounding box center [454, 311] width 41 height 18
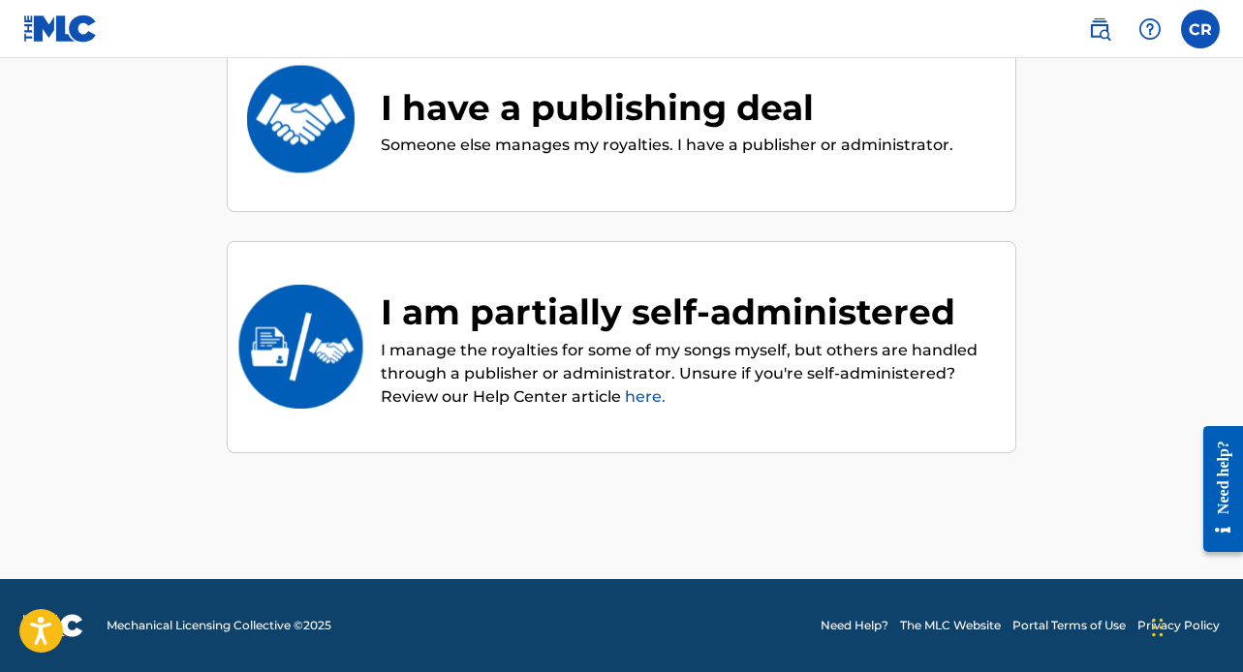
scroll to position [486, 0]
click at [543, 316] on div "I am partially self-administered" at bounding box center [688, 312] width 615 height 52
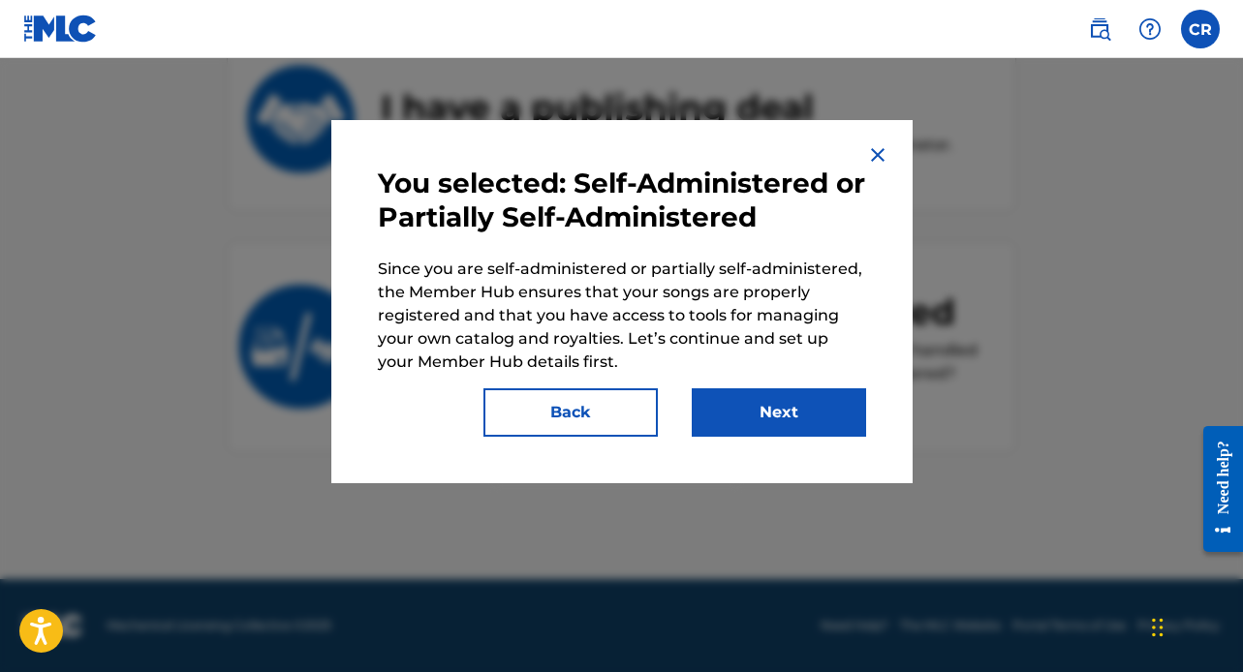
click at [875, 157] on img at bounding box center [877, 154] width 23 height 23
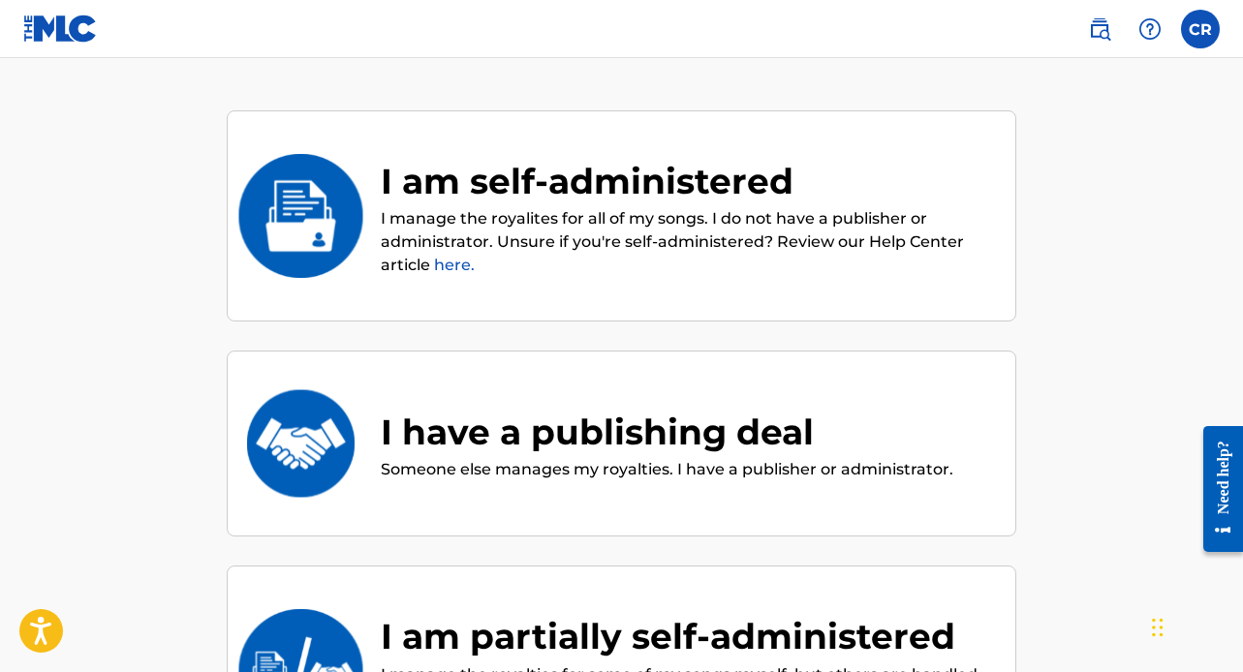
scroll to position [134, 0]
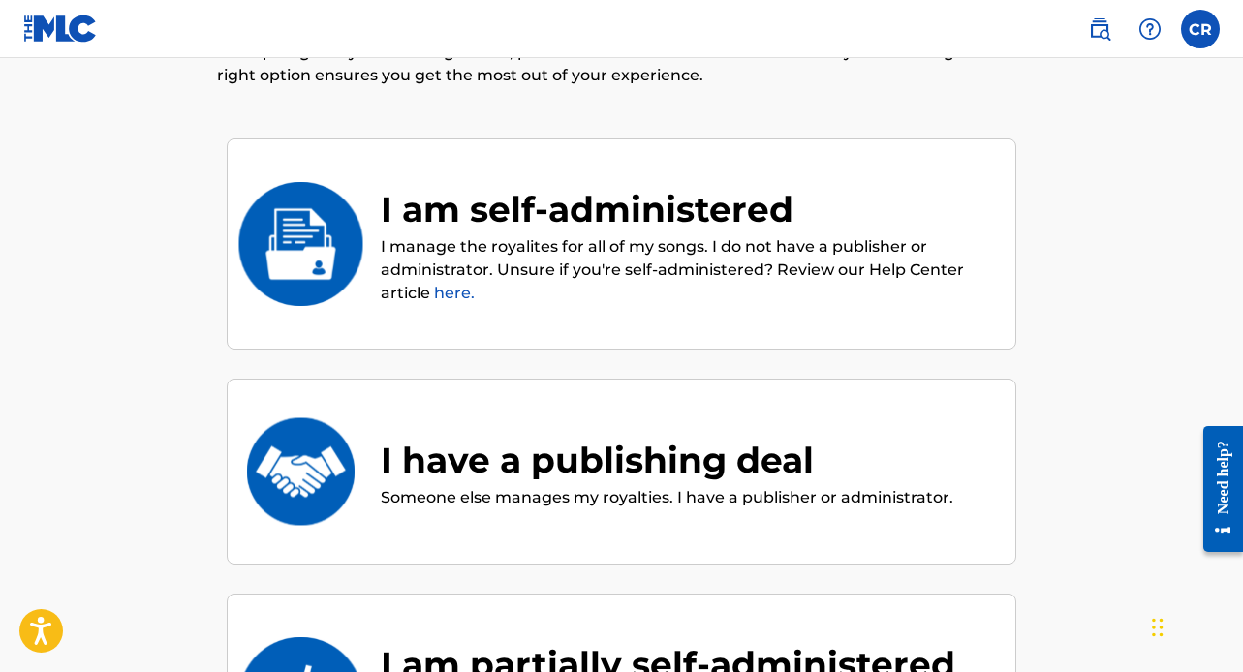
click at [721, 295] on p "I manage the royalites for all of my songs. I do not have a publisher or admini…" at bounding box center [688, 270] width 615 height 70
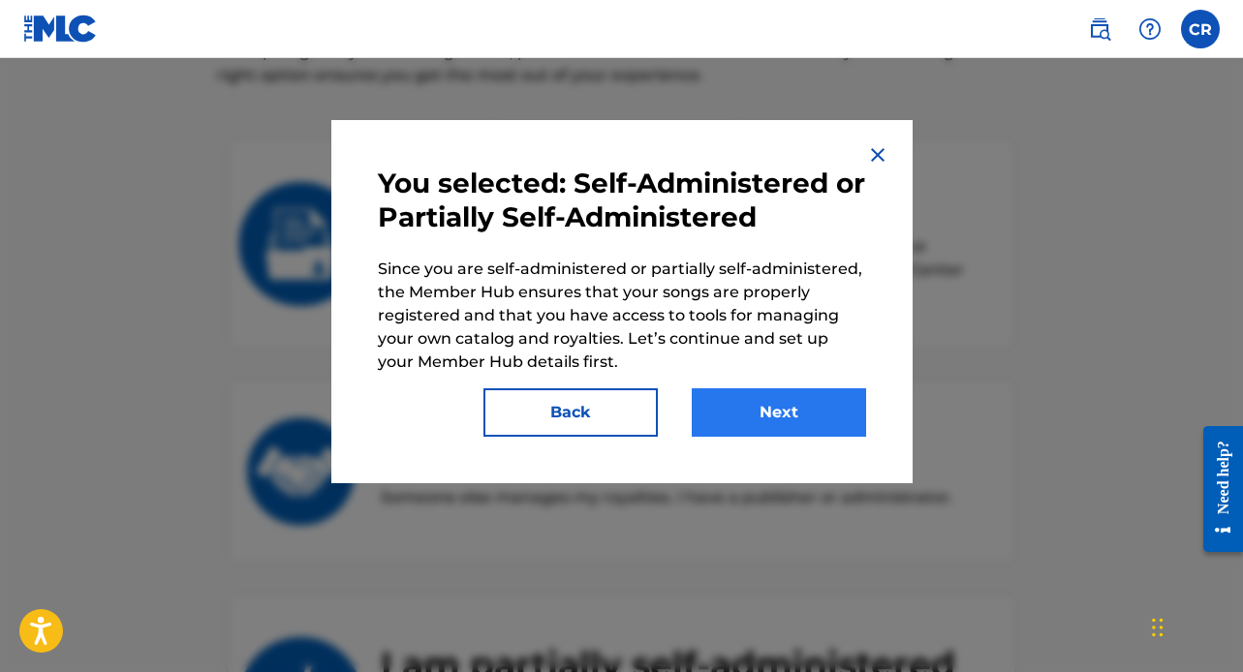
click at [776, 403] on button "Next" at bounding box center [779, 412] width 174 height 48
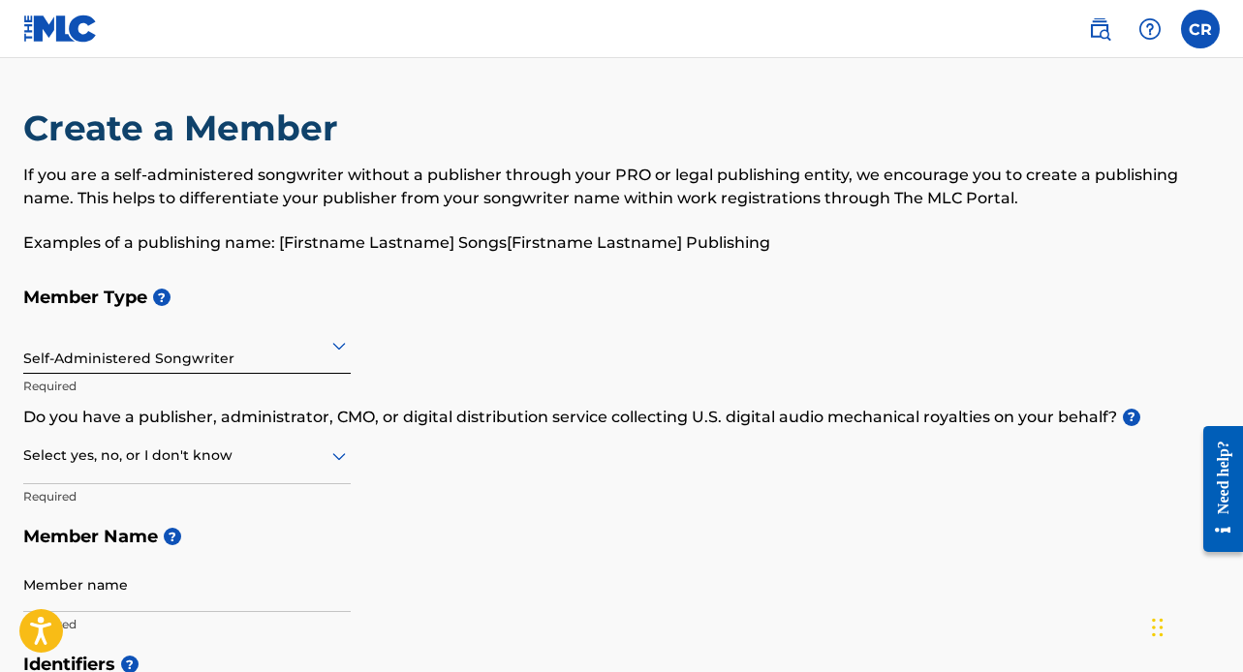
click at [329, 359] on div "Self-Administered Songwriter" at bounding box center [186, 345] width 327 height 47
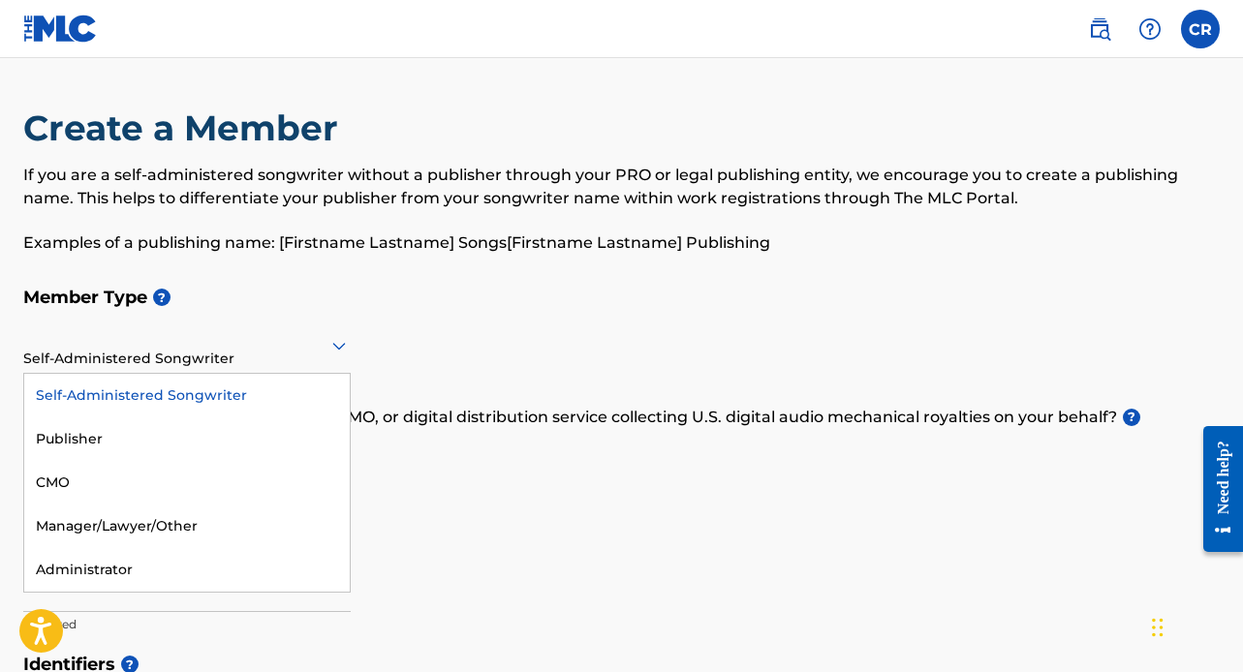
click at [305, 391] on div "Self-Administered Songwriter" at bounding box center [186, 396] width 325 height 44
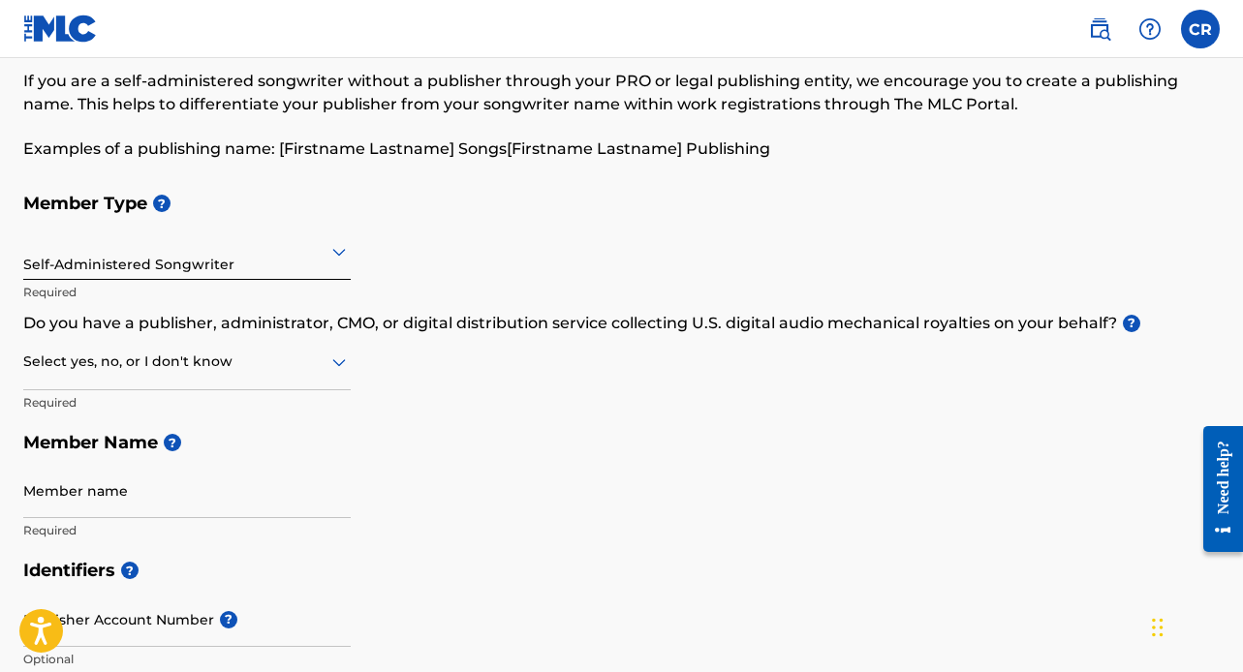
scroll to position [96, 0]
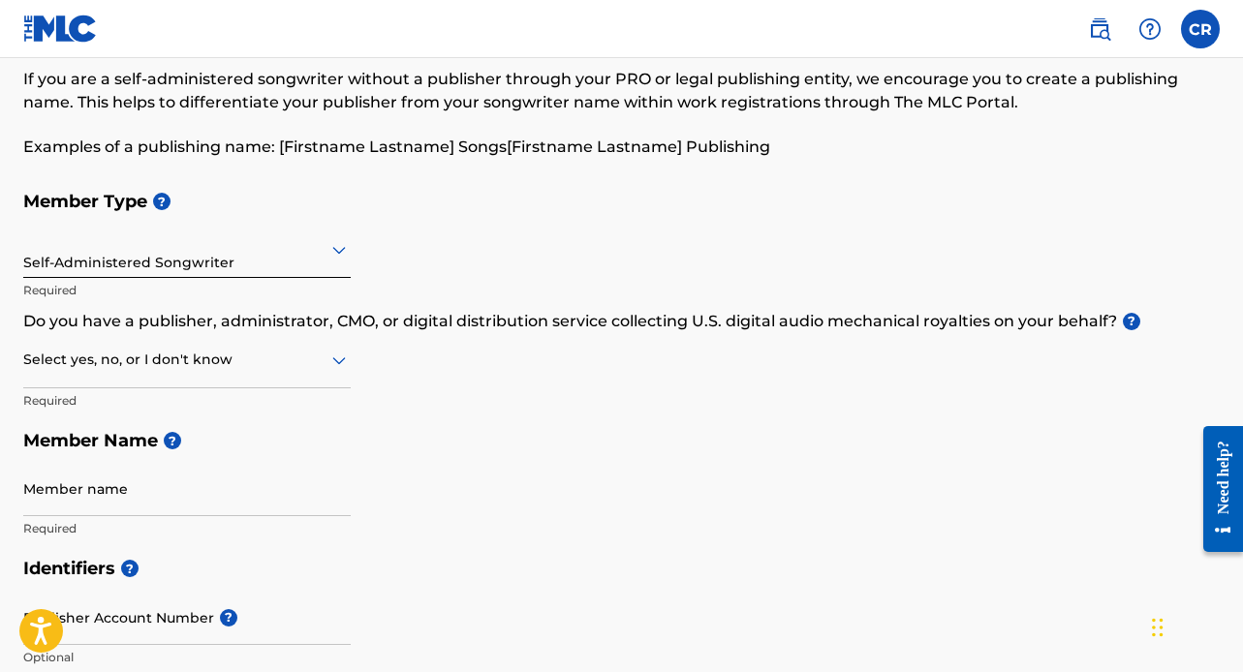
click at [327, 359] on icon at bounding box center [338, 360] width 23 height 23
click at [264, 458] on div "No" at bounding box center [186, 454] width 325 height 44
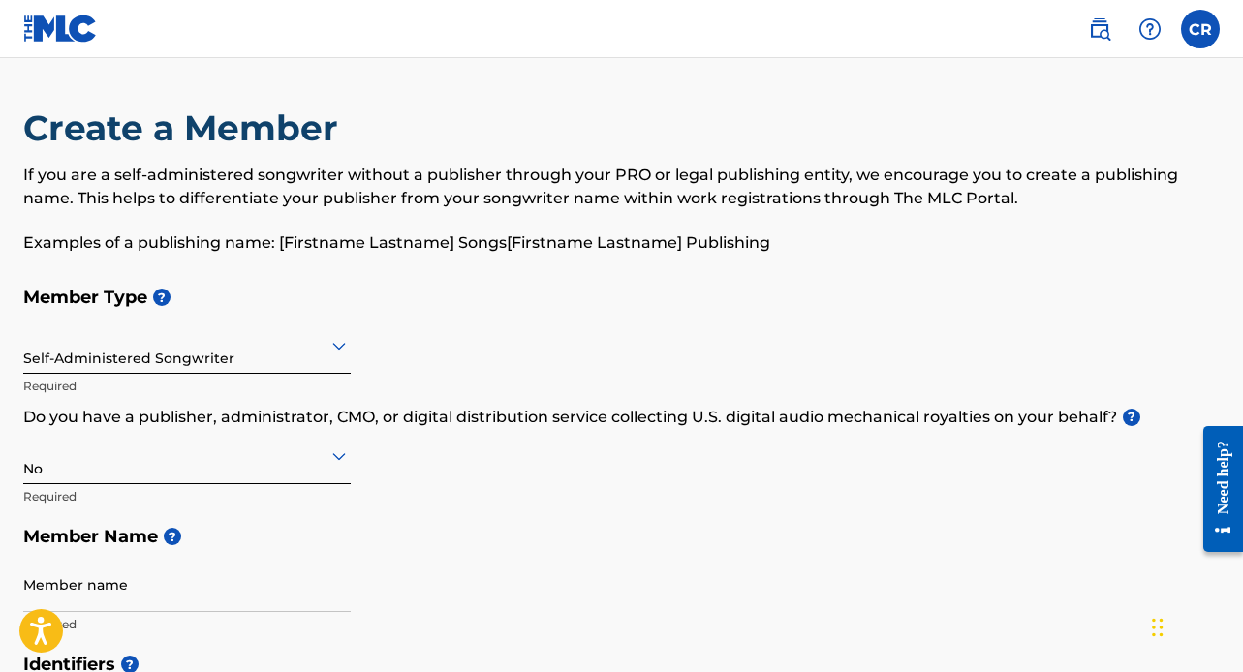
scroll to position [0, 0]
